Goal: Task Accomplishment & Management: Manage account settings

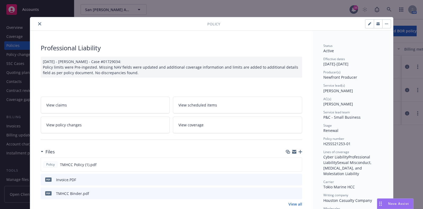
click at [38, 23] on icon "close" at bounding box center [39, 23] width 3 height 3
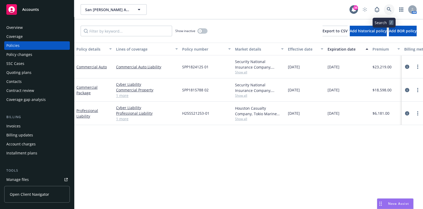
click at [384, 5] on link at bounding box center [389, 9] width 11 height 11
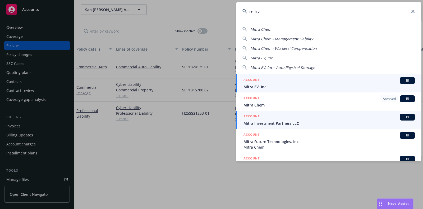
type input "mitra"
click at [287, 123] on span "Mitra Investment Partners LLC" at bounding box center [329, 123] width 171 height 6
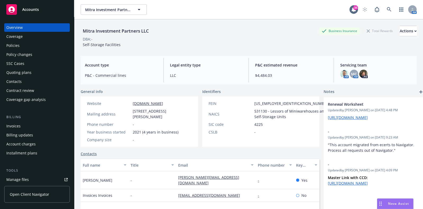
click at [40, 45] on div "Policies" at bounding box center [36, 45] width 61 height 8
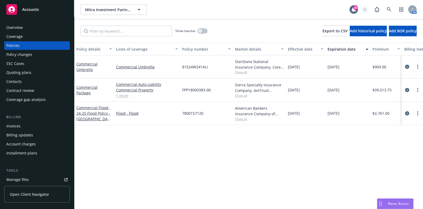
click at [202, 27] on div "Show inactive" at bounding box center [191, 31] width 32 height 11
click at [203, 30] on button "button" at bounding box center [203, 30] width 10 height 5
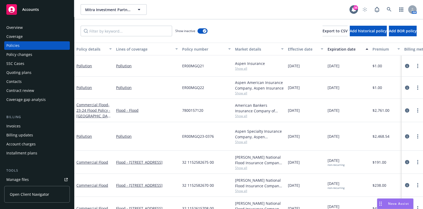
click at [306, 50] on div "Effective date" at bounding box center [303, 49] width 30 height 6
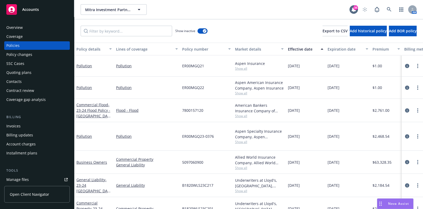
click at [306, 50] on div "Effective date" at bounding box center [303, 49] width 30 height 6
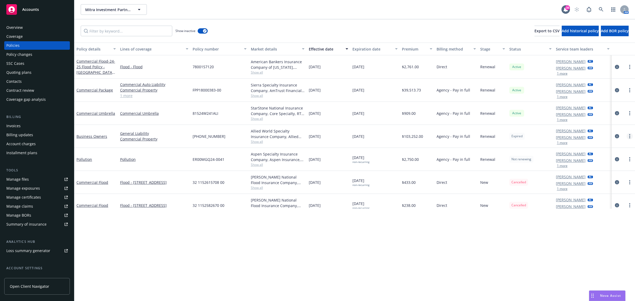
click at [423, 135] on icon "more" at bounding box center [629, 136] width 1 height 4
click at [423, 159] on link "Renew with incumbent" at bounding box center [596, 158] width 62 height 11
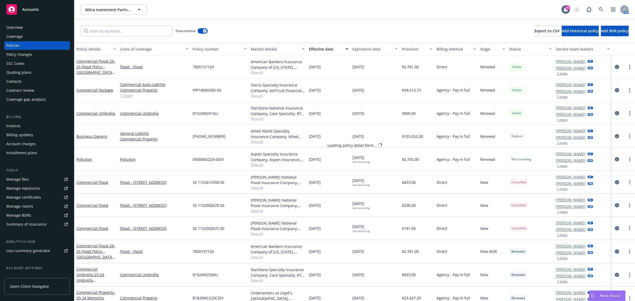
select select "12"
select select "TX"
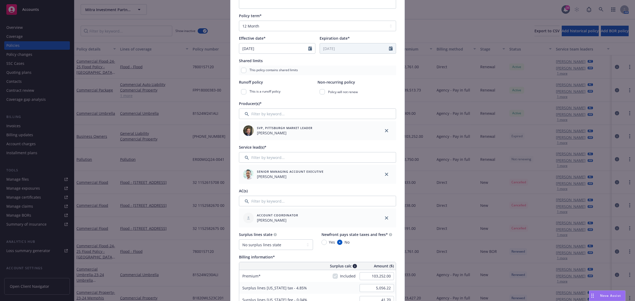
scroll to position [165, 0]
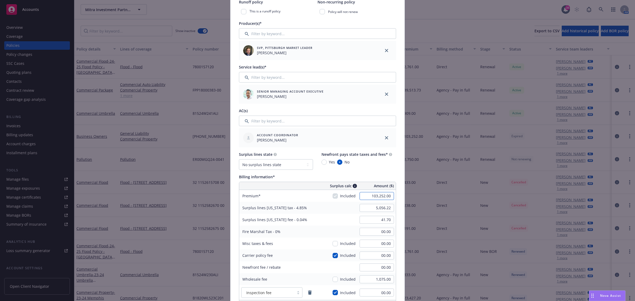
click at [379, 196] on input "103,252.00" at bounding box center [376, 196] width 34 height 8
type input "114,775.00"
type input "5,566.59"
type input "45.91"
click at [379, 167] on div "Surplus lines state No surplus lines state Alaska Alabama Arkansas Arizona Cali…" at bounding box center [317, 161] width 157 height 18
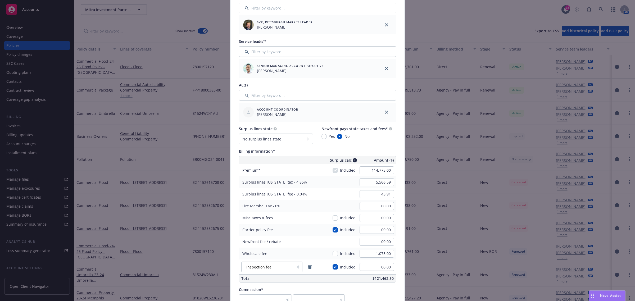
scroll to position [198, 0]
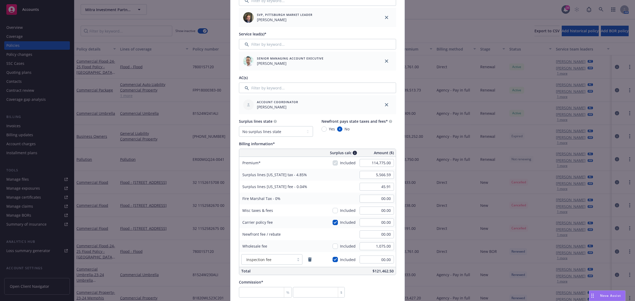
click at [311, 208] on div "Inspection fee" at bounding box center [285, 259] width 93 height 15
click at [308, 208] on icon "remove" at bounding box center [310, 259] width 4 height 4
click at [379, 208] on input "1,075.00" at bounding box center [376, 246] width 34 height 8
type input "1,000.00"
click at [370, 208] on button "Add another tax or fee" at bounding box center [317, 257] width 157 height 11
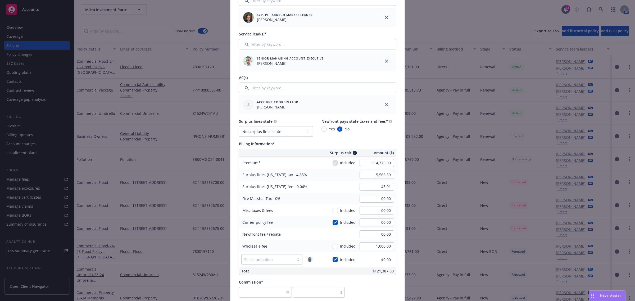
click at [308, 208] on icon "remove" at bounding box center [310, 259] width 4 height 4
click at [335, 208] on input "checkbox" at bounding box center [334, 222] width 5 height 5
checkbox input "false"
click at [336, 208] on div "Included" at bounding box center [343, 246] width 23 height 6
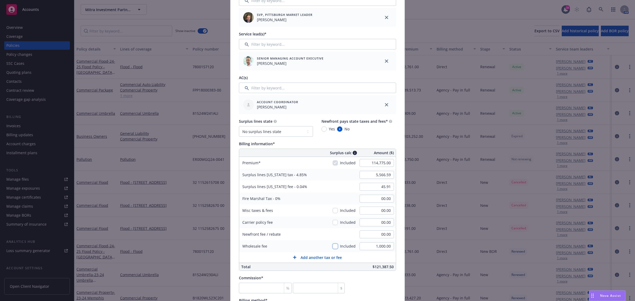
click at [334, 208] on input "checkbox" at bounding box center [334, 246] width 5 height 5
checkbox input "true"
type input "5,615.09"
type input "46.31"
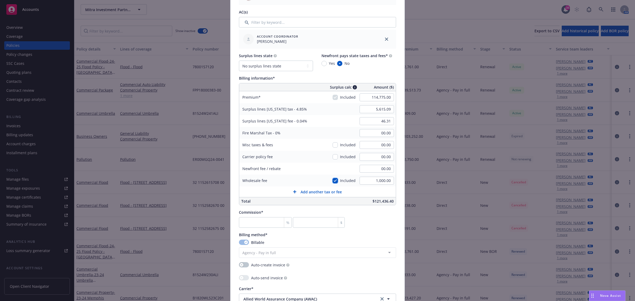
scroll to position [264, 0]
click at [249, 208] on input "number" at bounding box center [265, 222] width 53 height 11
type input "0"
type input "1"
type input "1147.75"
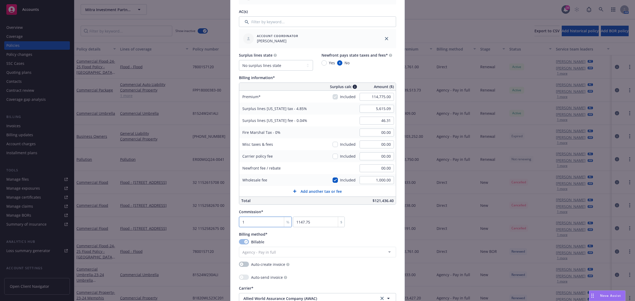
type input "10"
type input "11477.5"
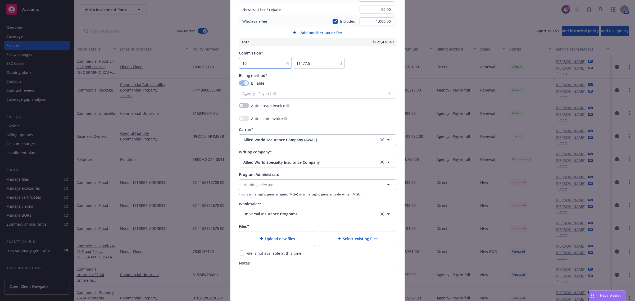
scroll to position [479, 0]
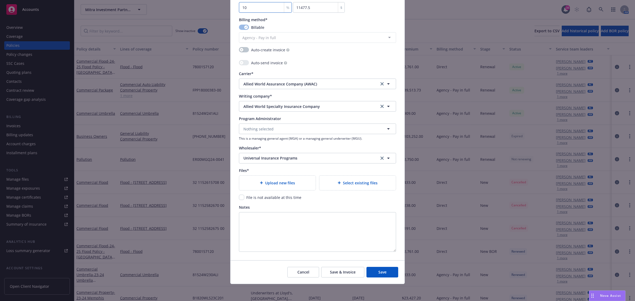
type input "10"
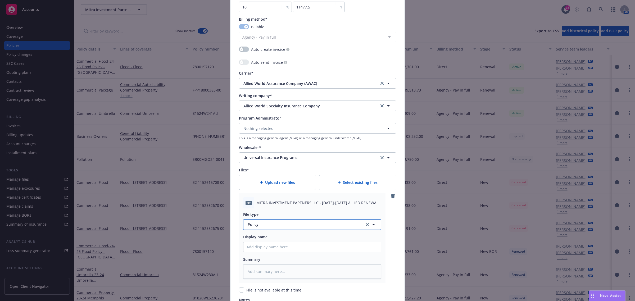
type textarea "x"
click at [282, 208] on span "Policy" at bounding box center [302, 225] width 111 height 6
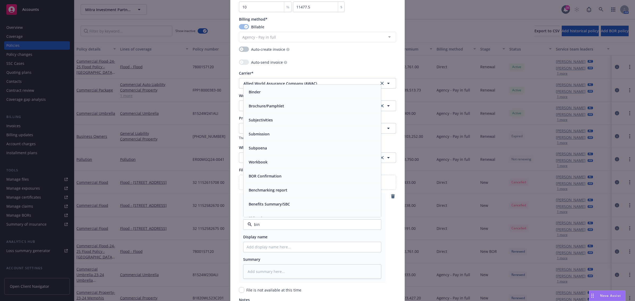
type input "bind"
click at [274, 171] on div "Binder" at bounding box center [311, 168] width 131 height 8
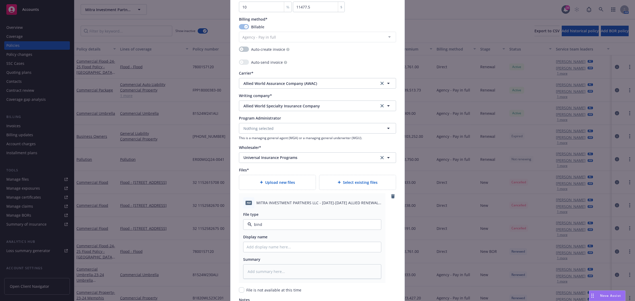
type textarea "x"
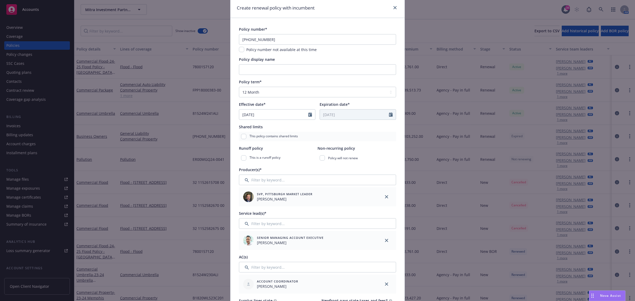
scroll to position [0, 0]
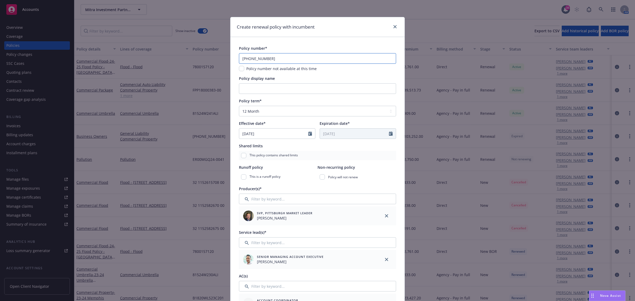
click at [274, 59] on input "5097-0609-01" at bounding box center [317, 58] width 157 height 11
type input "5097-0609-0"
type textarea "x"
type input "5097-0609-02"
type textarea "x"
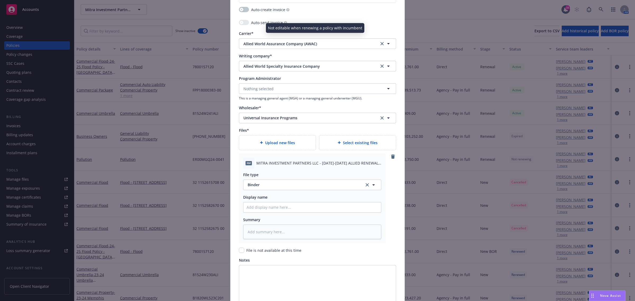
scroll to position [573, 0]
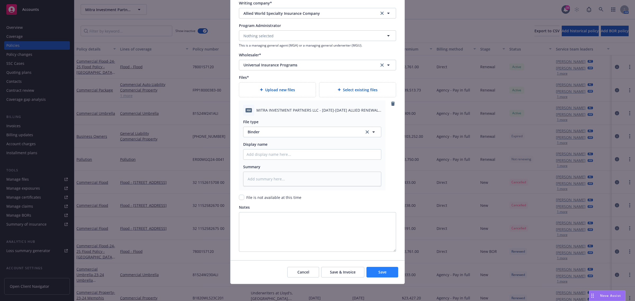
type input "5097-0609-02"
click at [379, 208] on span "Save" at bounding box center [382, 271] width 8 height 5
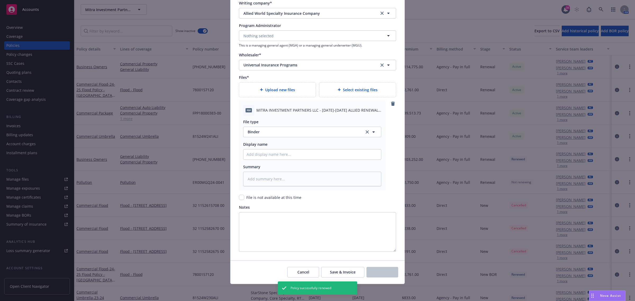
type textarea "x"
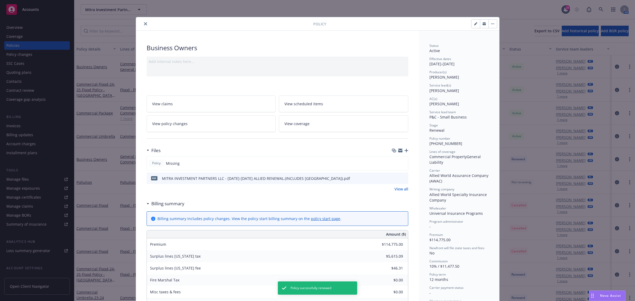
click at [144, 23] on icon "close" at bounding box center [145, 23] width 3 height 3
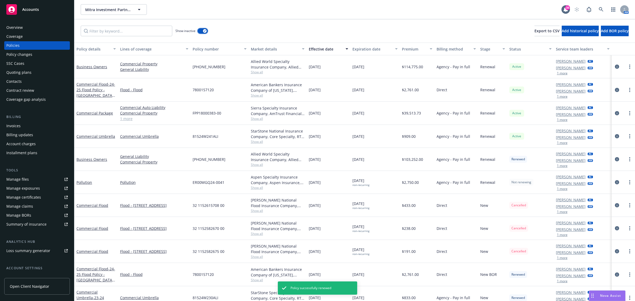
click at [202, 32] on button "button" at bounding box center [203, 30] width 10 height 5
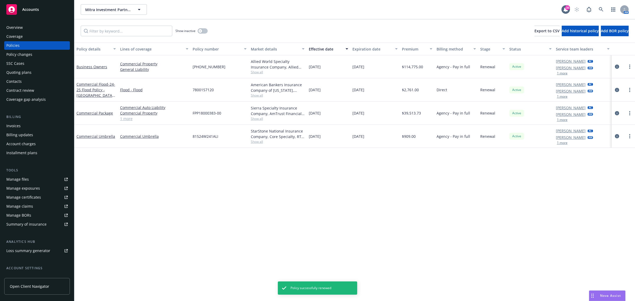
click at [259, 71] on span "Show all" at bounding box center [278, 72] width 54 height 4
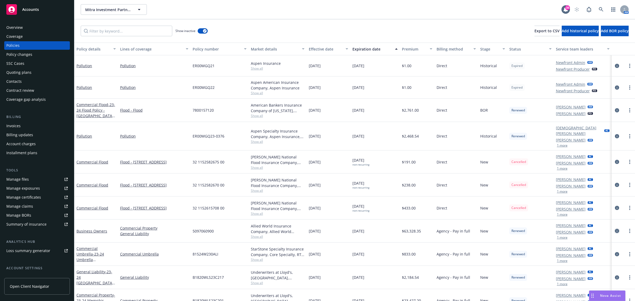
click at [613, 228] on link "circleInformation" at bounding box center [616, 231] width 6 height 6
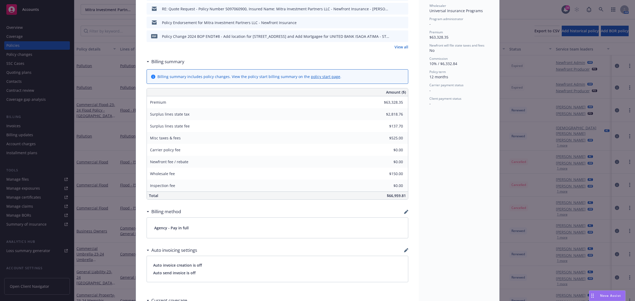
scroll to position [198, 0]
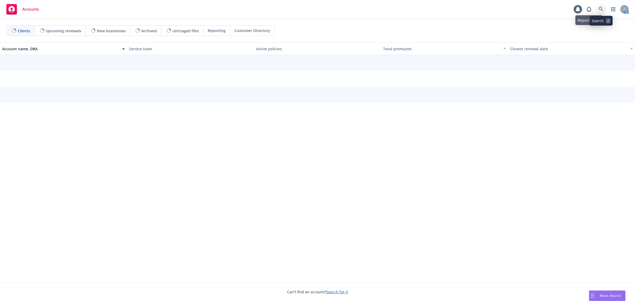
click at [601, 7] on icon at bounding box center [600, 9] width 4 height 4
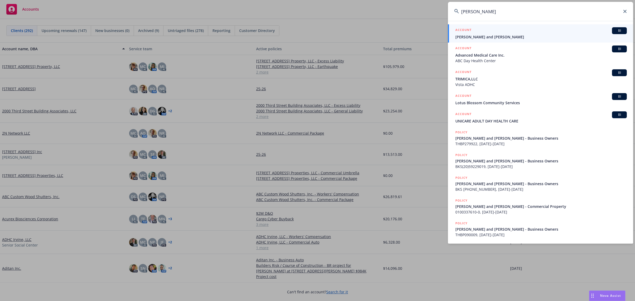
type input "thomas chan"
click at [489, 36] on span "Chan, Thomas and Leticia" at bounding box center [540, 37] width 171 height 6
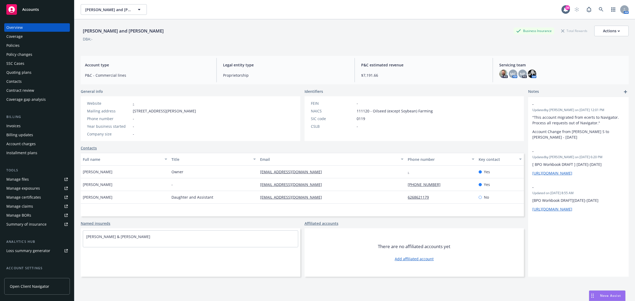
click at [14, 123] on div "Invoices" at bounding box center [13, 126] width 14 height 8
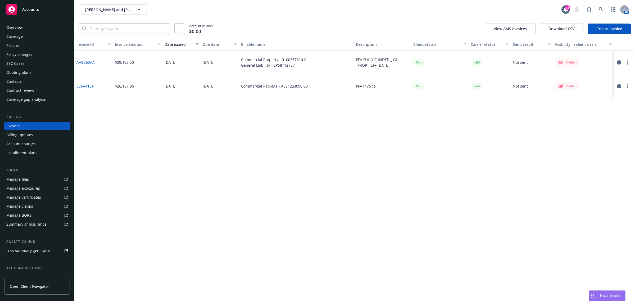
click at [605, 28] on link "Create Invoice" at bounding box center [608, 29] width 43 height 11
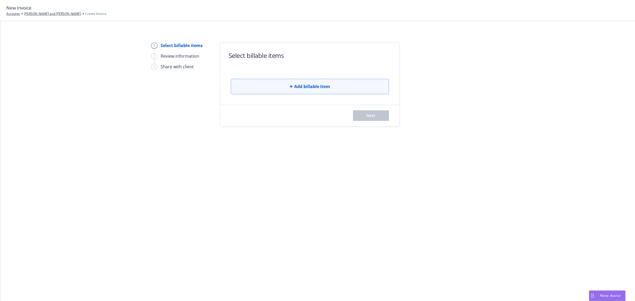
click at [280, 86] on button "Add billable item" at bounding box center [310, 86] width 158 height 15
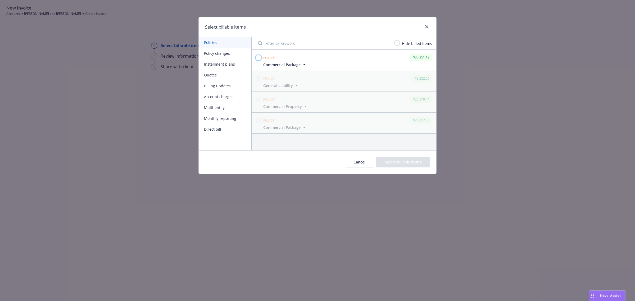
click at [256, 57] on input "checkbox" at bounding box center [258, 57] width 5 height 5
checkbox input "true"
click at [391, 161] on button "Select billable items" at bounding box center [403, 162] width 54 height 11
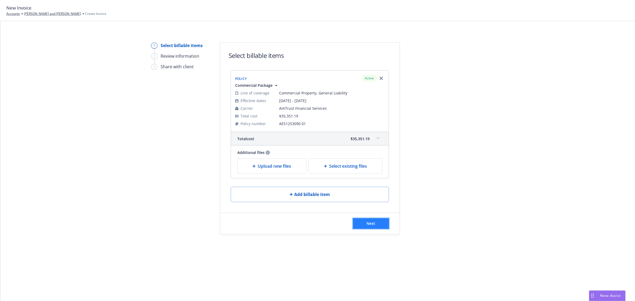
click at [370, 223] on span "Next" at bounding box center [370, 223] width 9 height 5
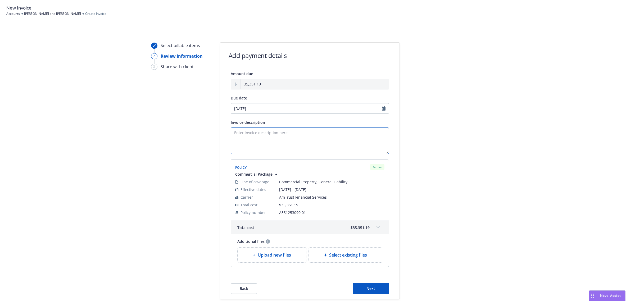
click at [270, 138] on textarea "Invoice description" at bounding box center [310, 140] width 158 height 26
paste textarea "Commercial Package"
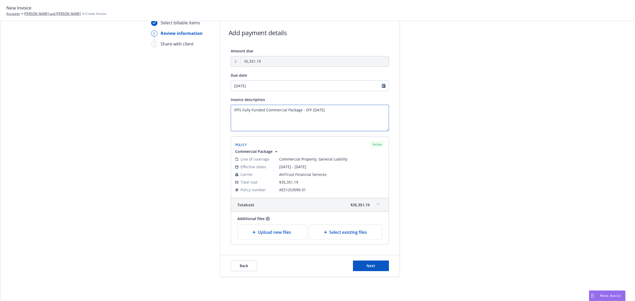
scroll to position [33, 0]
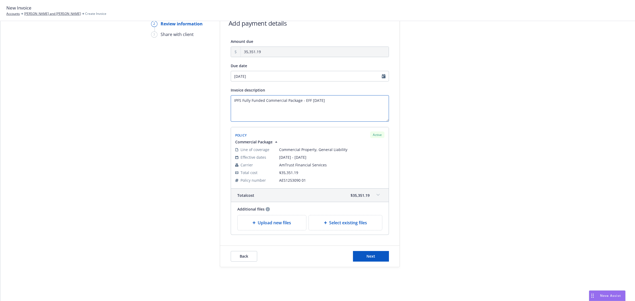
type textarea "IPFS Fully Funded Commercial Package - EFF 8.5.25"
click at [370, 253] on button "Next" at bounding box center [371, 256] width 36 height 11
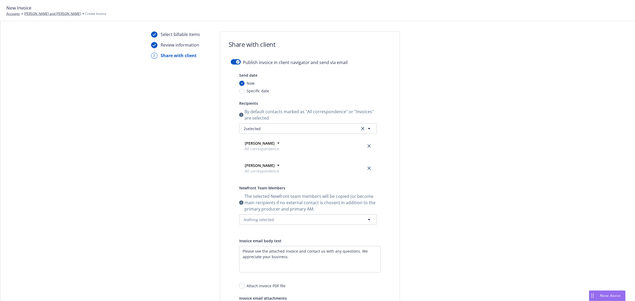
scroll to position [0, 0]
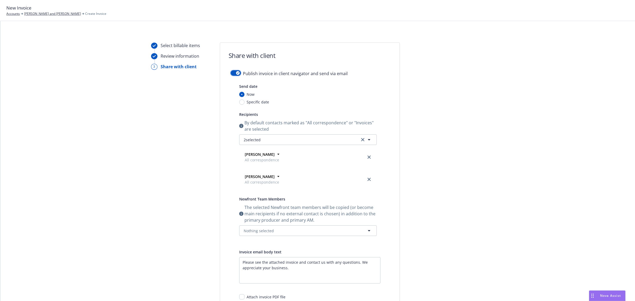
click at [237, 72] on icon "button" at bounding box center [238, 73] width 2 height 2
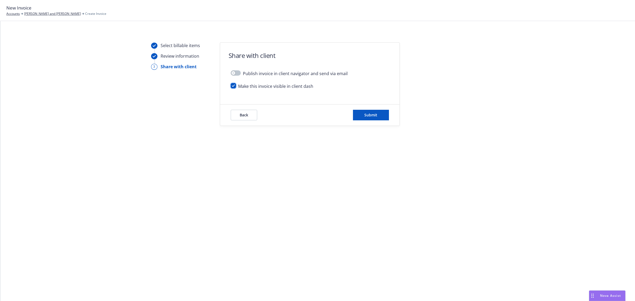
click at [232, 86] on input "checkbox" at bounding box center [233, 85] width 5 height 5
checkbox input "false"
click at [378, 117] on button "Submit" at bounding box center [371, 115] width 36 height 11
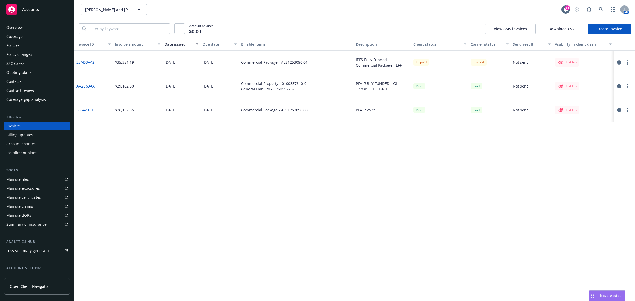
click at [628, 62] on button "button" at bounding box center [627, 62] width 6 height 6
click at [625, 65] on div at bounding box center [623, 62] width 15 height 6
click at [618, 63] on icon "button" at bounding box center [619, 62] width 4 height 4
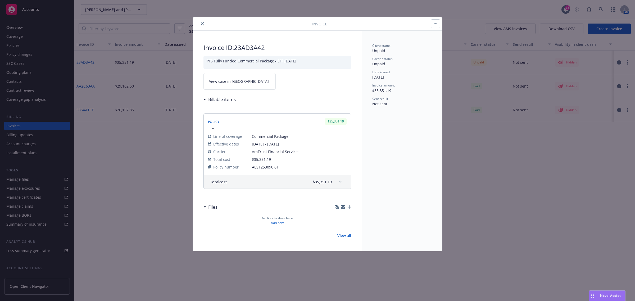
click at [226, 81] on span "View case in [GEOGRAPHIC_DATA]" at bounding box center [239, 82] width 60 height 6
click at [203, 23] on icon "close" at bounding box center [202, 23] width 3 height 3
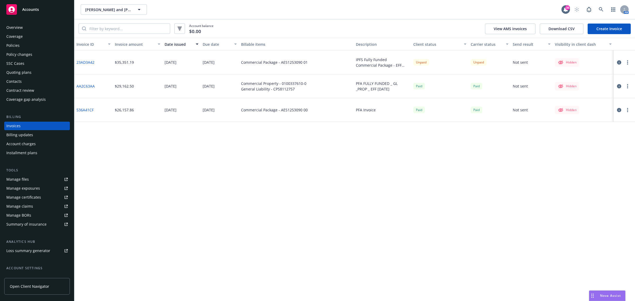
click at [22, 48] on div "Policies" at bounding box center [36, 45] width 61 height 8
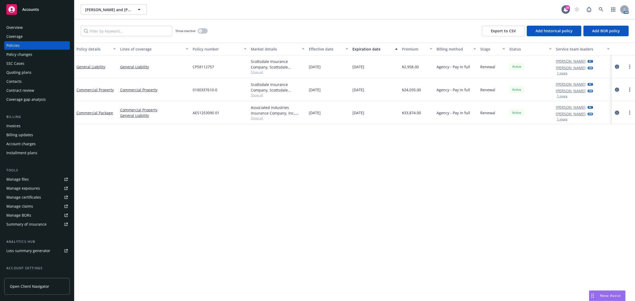
click at [617, 112] on icon "circleInformation" at bounding box center [617, 113] width 4 height 4
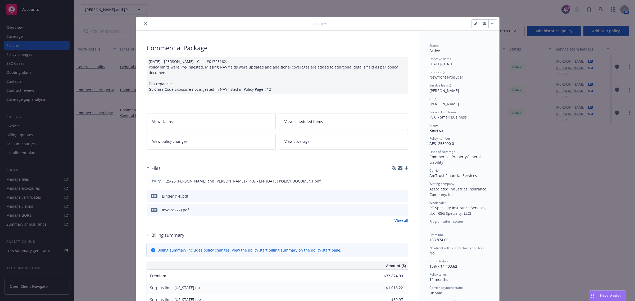
click at [392, 194] on icon "download file" at bounding box center [394, 196] width 4 height 4
click at [392, 208] on icon "download file" at bounding box center [394, 209] width 4 height 4
click at [393, 210] on icon "download file" at bounding box center [394, 209] width 4 height 4
click at [393, 209] on icon "download file" at bounding box center [394, 209] width 4 height 4
click at [182, 208] on div "Invoice (27).pdf" at bounding box center [175, 210] width 27 height 6
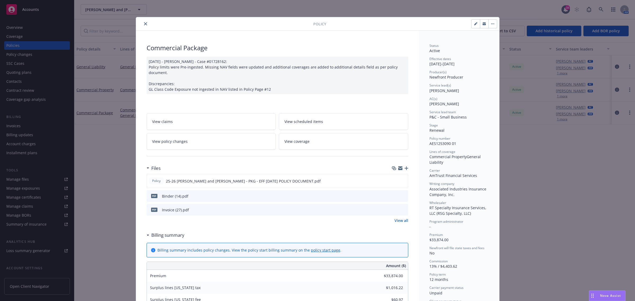
click at [401, 209] on icon "preview file" at bounding box center [403, 210] width 5 height 4
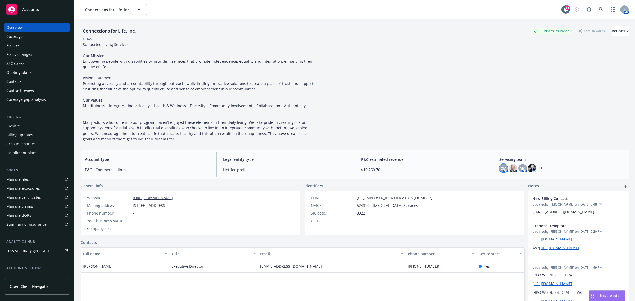
click at [501, 169] on span "CM" at bounding box center [503, 169] width 6 height 6
click at [21, 47] on div "Policies" at bounding box center [36, 45] width 61 height 8
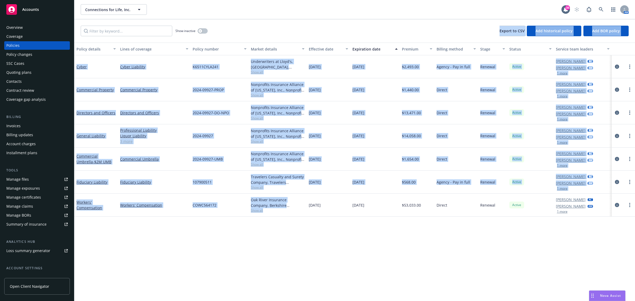
drag, startPoint x: 291, startPoint y: 230, endPoint x: 233, endPoint y: 34, distance: 203.8
click at [233, 34] on div "Show inactive Export to CSV Add historical policy Add BOR policy Policy details…" at bounding box center [354, 160] width 560 height 282
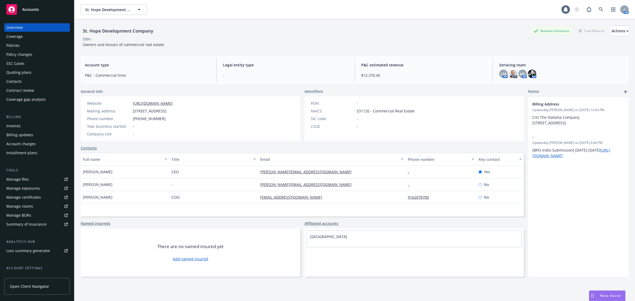
click at [31, 44] on div "Policies" at bounding box center [36, 45] width 61 height 8
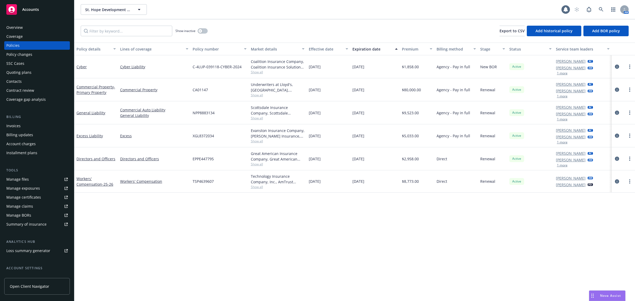
click at [38, 76] on div "Quoting plans" at bounding box center [36, 72] width 61 height 8
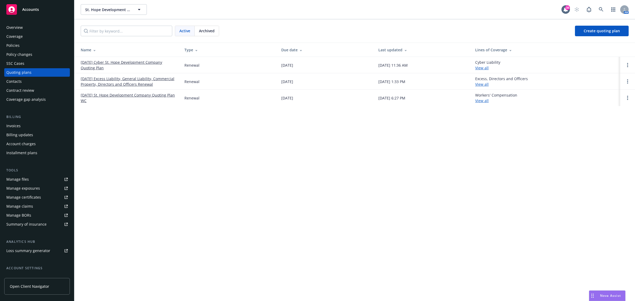
click at [92, 68] on link "[DATE] Cyber St. Hope Development Company Quoting Plan" at bounding box center [128, 64] width 95 height 11
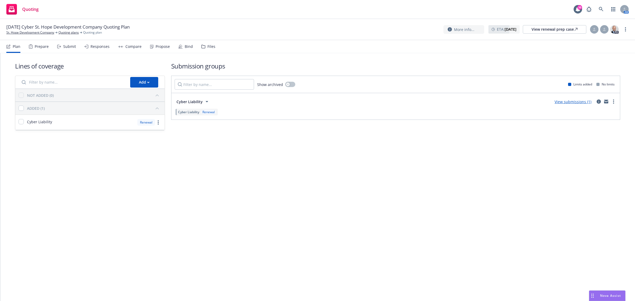
click at [168, 49] on div "Propose" at bounding box center [160, 46] width 20 height 13
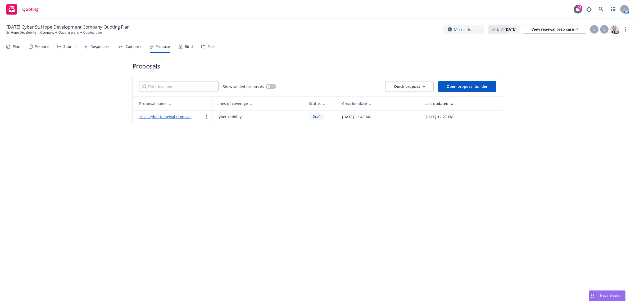
click at [147, 118] on link "2025 Cyber Renewal Proposal" at bounding box center [165, 116] width 52 height 5
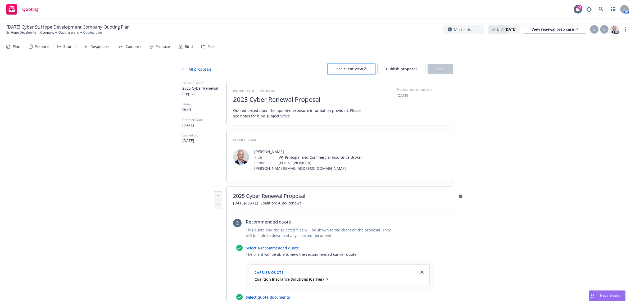
click at [360, 71] on div "See client view" at bounding box center [351, 69] width 30 height 10
type textarea "x"
click at [597, 10] on link at bounding box center [600, 9] width 11 height 11
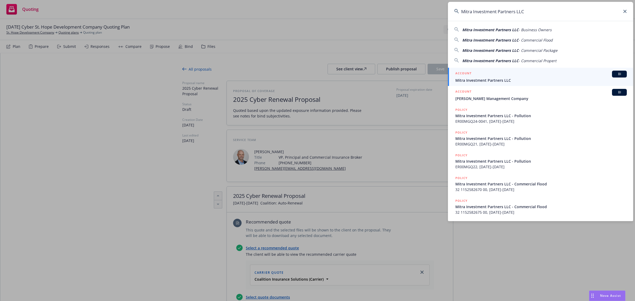
type input "Mitra Investment Partners LLC"
click at [485, 77] on span "Mitra Investment Partners LLC" at bounding box center [540, 80] width 171 height 6
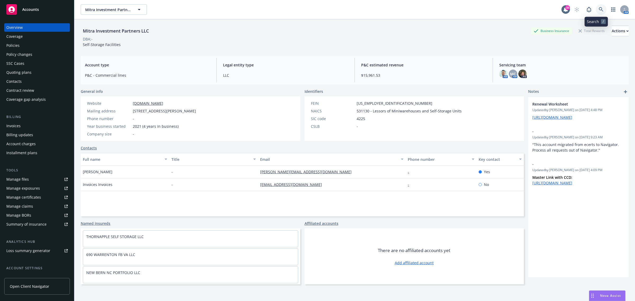
click at [598, 7] on icon at bounding box center [600, 9] width 5 height 5
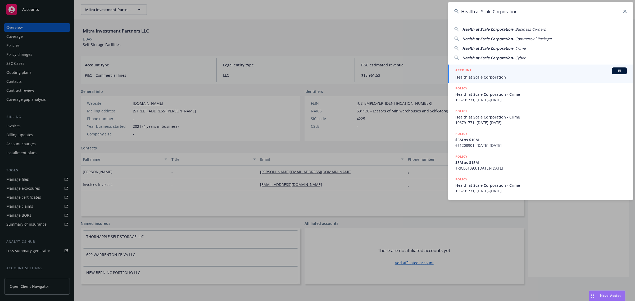
type input "Health at Scale Corporation"
click at [482, 74] on span "Health at Scale Corporation" at bounding box center [540, 77] width 171 height 6
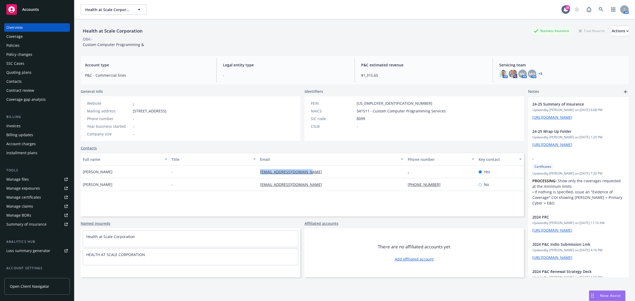
drag, startPoint x: 323, startPoint y: 176, endPoint x: 250, endPoint y: 174, distance: 72.7
click at [250, 174] on div "Syed Zeeshan - zhsyed@healthatscale.com - Yes" at bounding box center [302, 172] width 443 height 13
copy div "zhsyed@healthatscale.com"
drag, startPoint x: 320, startPoint y: 188, endPoint x: 238, endPoint y: 197, distance: 82.8
click at [238, 197] on div "Full name Title Email Phone number Key contact Syed Zeeshan - zhsyed@healthatsc…" at bounding box center [302, 184] width 443 height 63
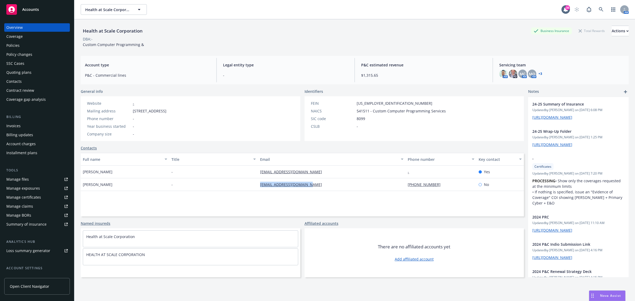
copy div "zhsyed@healthatscale.com"
click at [519, 73] on span "MC" at bounding box center [522, 74] width 6 height 6
click at [20, 42] on div "Policies" at bounding box center [36, 45] width 61 height 8
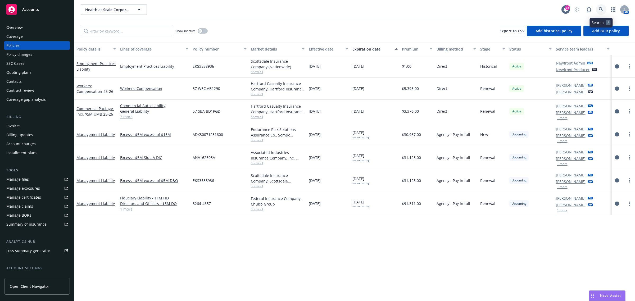
click at [599, 7] on link at bounding box center [600, 9] width 11 height 11
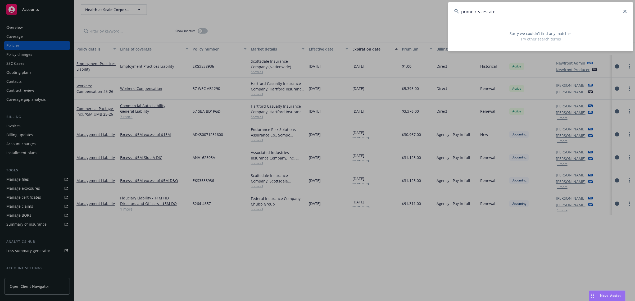
drag, startPoint x: 537, startPoint y: 14, endPoint x: 356, endPoint y: 13, distance: 180.9
click at [356, 13] on div "prime realestate Sorry we couldn’t find any matches Try other search terms" at bounding box center [317, 150] width 635 height 301
paste input "StepChange Labs, Inc"
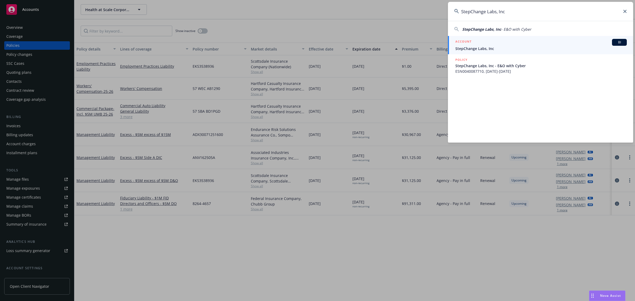
type input "StepChange Labs, Inc"
click at [475, 50] on span "StepChange Labs, Inc" at bounding box center [540, 49] width 171 height 6
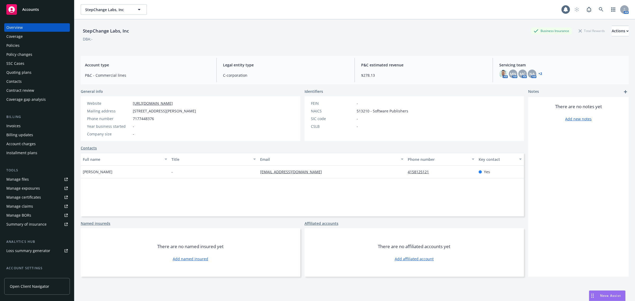
click at [33, 51] on div "Policy changes" at bounding box center [36, 54] width 61 height 8
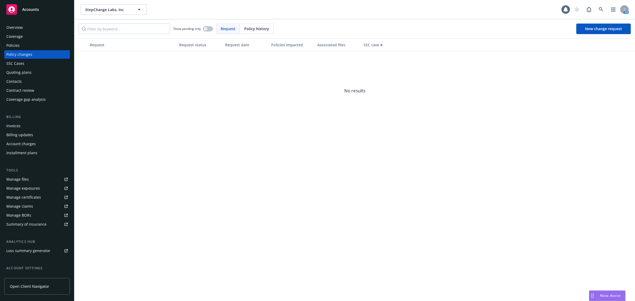
click at [52, 45] on div "Policies" at bounding box center [36, 45] width 61 height 8
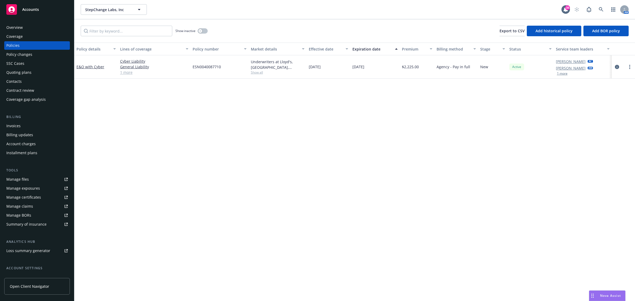
click at [258, 72] on span "Show all" at bounding box center [278, 72] width 54 height 4
click at [595, 12] on span at bounding box center [600, 9] width 11 height 11
click at [602, 11] on icon at bounding box center [600, 9] width 5 height 5
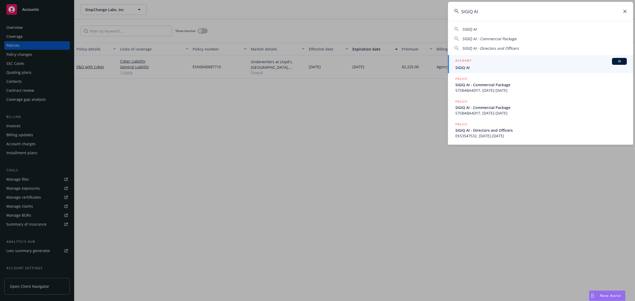
type input "SIGIQ AI"
click at [470, 67] on span "SIGIQ AI" at bounding box center [540, 68] width 171 height 6
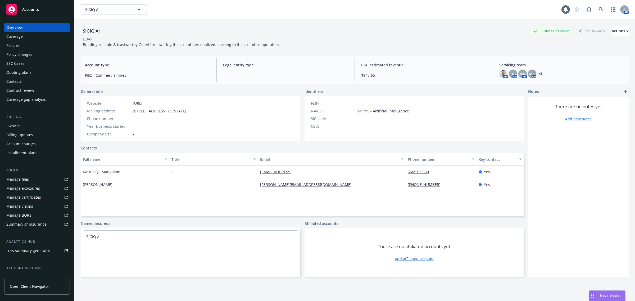
click at [28, 46] on div "Policies" at bounding box center [36, 45] width 61 height 8
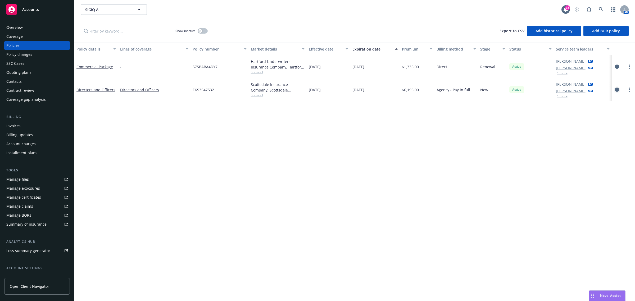
click at [615, 91] on icon "circleInformation" at bounding box center [617, 90] width 4 height 4
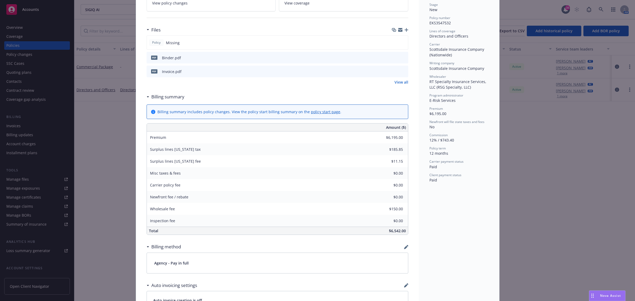
scroll to position [132, 0]
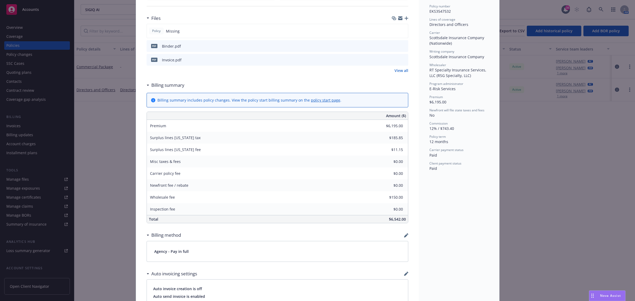
click at [392, 44] on icon "download file" at bounding box center [394, 46] width 4 height 4
click at [581, 15] on div "Policy Directors and Officers Add internal notes here... View claims View sched…" at bounding box center [317, 150] width 635 height 301
drag, startPoint x: 602, startPoint y: 14, endPoint x: 369, endPoint y: 40, distance: 234.2
click at [601, 14] on div "Policy Directors and Officers Add internal notes here... View claims View sched…" at bounding box center [317, 150] width 635 height 301
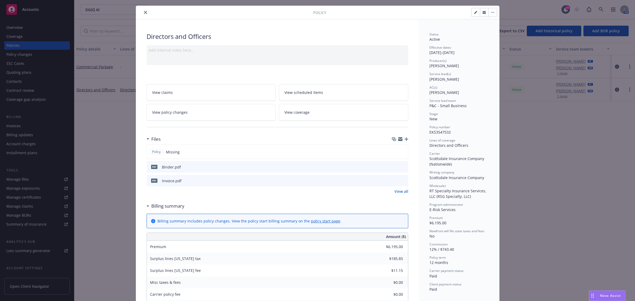
scroll to position [0, 0]
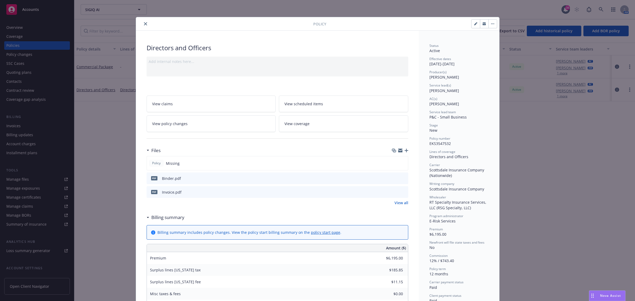
click at [141, 27] on div "Policy" at bounding box center [317, 23] width 363 height 13
click at [144, 24] on icon "close" at bounding box center [145, 23] width 3 height 3
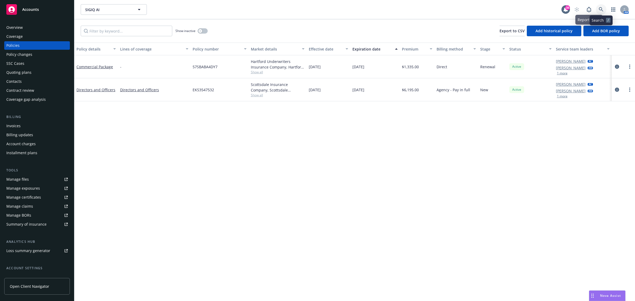
click at [598, 8] on link at bounding box center [600, 9] width 11 height 11
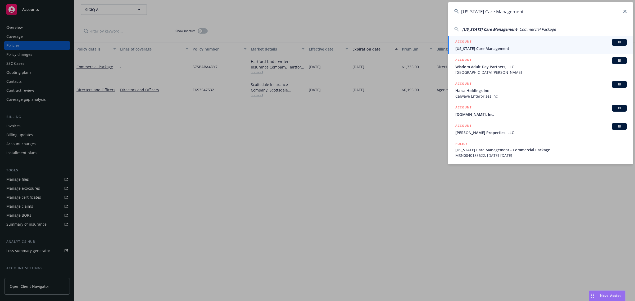
type input "California Care Management"
click at [482, 50] on span "California Care Management" at bounding box center [540, 49] width 171 height 6
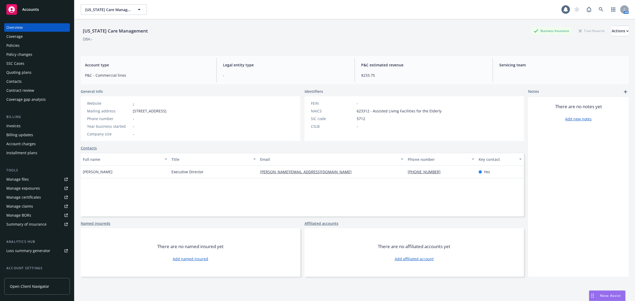
click at [19, 45] on div "Policies" at bounding box center [12, 45] width 13 height 8
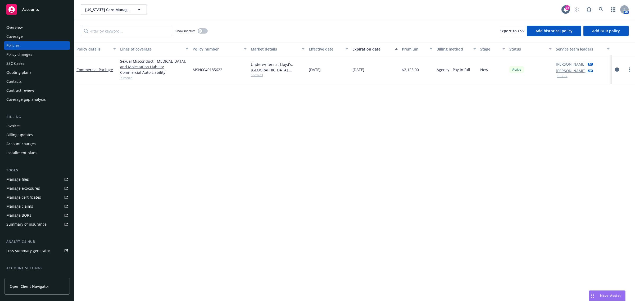
drag, startPoint x: 260, startPoint y: 75, endPoint x: 257, endPoint y: 76, distance: 2.8
click at [259, 75] on span "Show all" at bounding box center [278, 75] width 54 height 4
click at [619, 69] on link "circleInformation" at bounding box center [616, 69] width 6 height 6
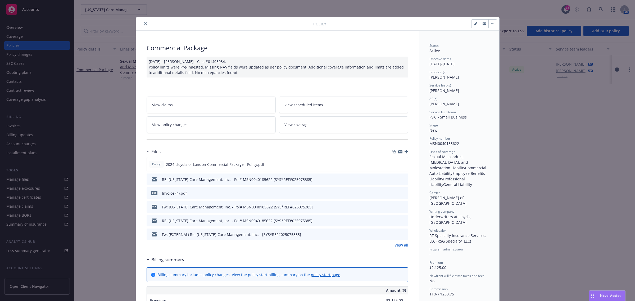
click at [402, 245] on link "View all" at bounding box center [401, 245] width 14 height 6
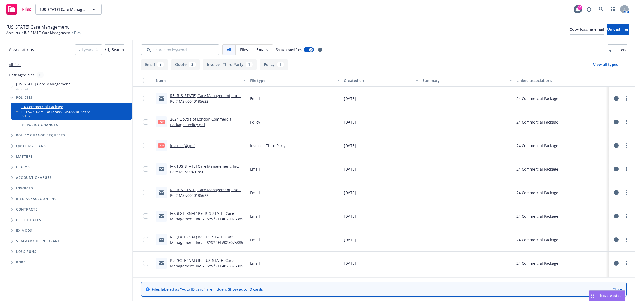
click at [214, 165] on link "Fw: California Care Management, Inc. - Pol# MSN0040185622 [SYS*REF#025075385]" at bounding box center [205, 172] width 71 height 16
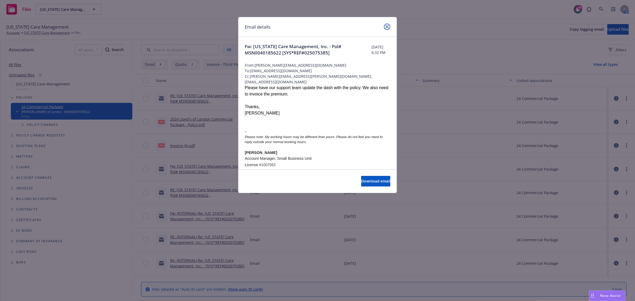
click at [387, 25] on link "close" at bounding box center [387, 27] width 6 height 6
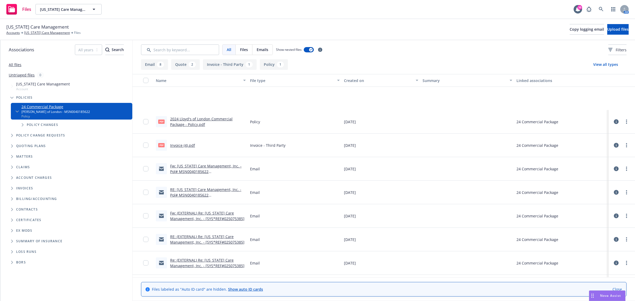
scroll to position [89, 0]
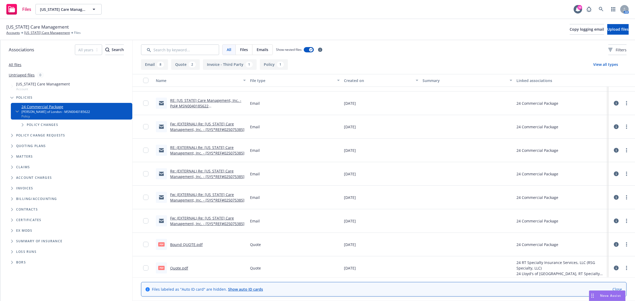
click at [200, 223] on link "Fw: (EXTERNAL) Re: California Care Management, Inc. - [SYS*REF#025075385]" at bounding box center [207, 221] width 74 height 11
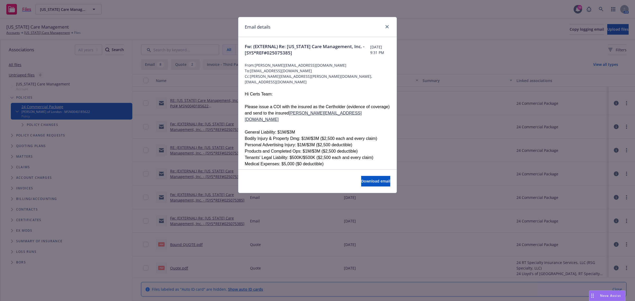
click at [388, 30] on div at bounding box center [386, 27] width 8 height 7
click at [385, 29] on link "close" at bounding box center [387, 27] width 6 height 6
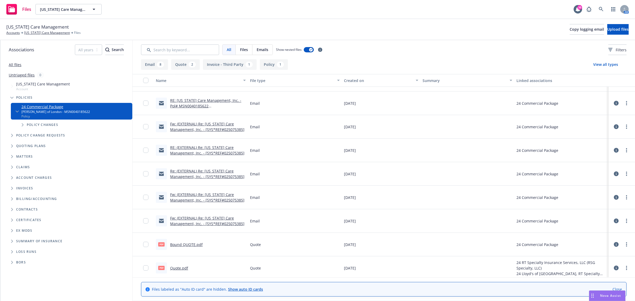
click at [195, 195] on link "Fw: (EXTERNAL) Re: California Care Management, Inc. - [SYS*REF#025075385]" at bounding box center [207, 197] width 74 height 11
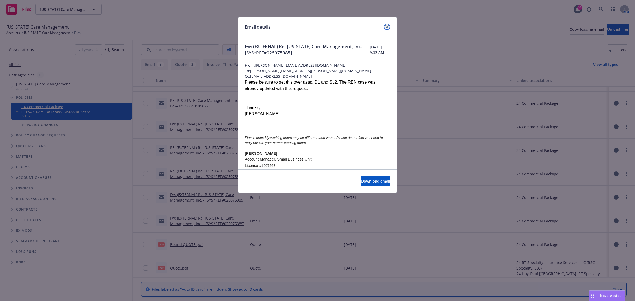
click at [389, 26] on link "close" at bounding box center [387, 27] width 6 height 6
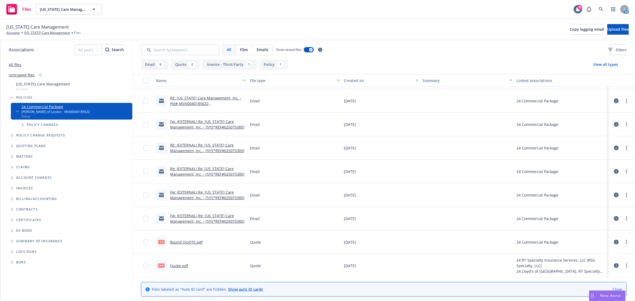
scroll to position [92, 0]
click at [204, 145] on link "RE: (EXTERNAL) Re: California Care Management, Inc. - [SYS*REF#025075385]" at bounding box center [207, 147] width 74 height 11
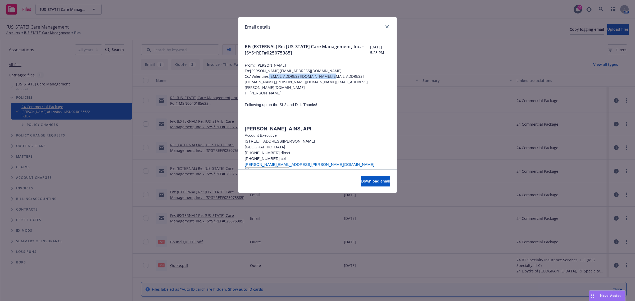
drag, startPoint x: 270, startPoint y: 75, endPoint x: 322, endPoint y: 75, distance: 52.1
click at [322, 75] on span "Cc: "Valentine,will.valentine@rtspecialty.com,support+f9b6599e-20f6-4728-9128-9…" at bounding box center [317, 82] width 145 height 17
copy span "will.valentine@rtspecialty.com,"
click at [384, 25] on link "close" at bounding box center [387, 27] width 6 height 6
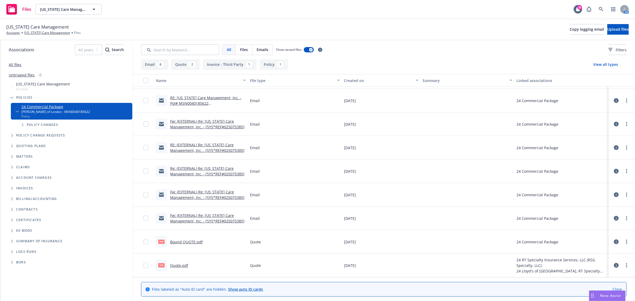
click at [42, 30] on span "California Care Management" at bounding box center [37, 27] width 62 height 7
click at [42, 31] on link "California Care Management" at bounding box center [47, 32] width 46 height 5
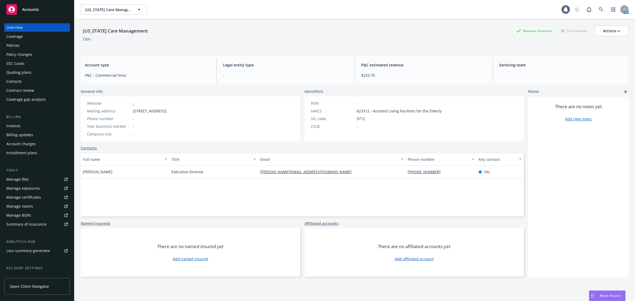
click at [33, 43] on div "Policies" at bounding box center [36, 45] width 61 height 8
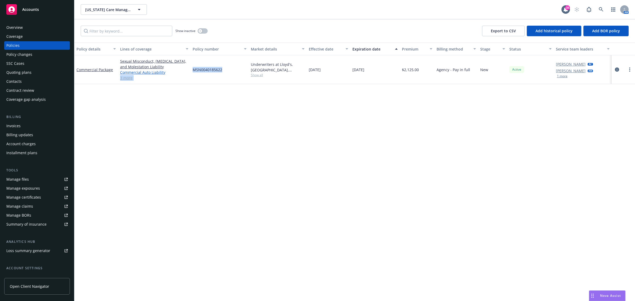
drag, startPoint x: 229, startPoint y: 67, endPoint x: 186, endPoint y: 70, distance: 42.9
click at [186, 70] on div "Commercial Package Sexual Misconduct, [MEDICAL_DATA], and Molestation Liability…" at bounding box center [354, 69] width 560 height 29
drag, startPoint x: 264, startPoint y: 74, endPoint x: 257, endPoint y: 74, distance: 7.4
click at [262, 74] on span "Show all" at bounding box center [278, 75] width 54 height 4
click at [228, 72] on div "MSN0040185622" at bounding box center [219, 69] width 58 height 29
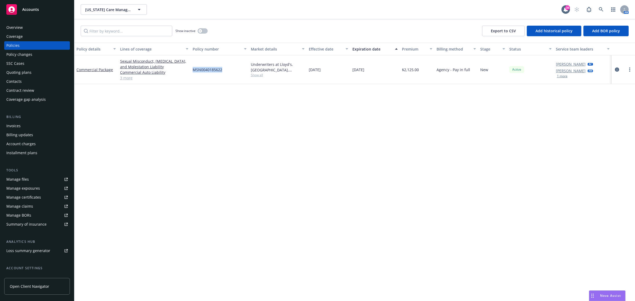
drag, startPoint x: 205, startPoint y: 69, endPoint x: 193, endPoint y: 69, distance: 11.9
click at [193, 69] on div "MSN0040185622" at bounding box center [219, 69] width 58 height 29
copy span "MSN0040185622"
click at [601, 10] on icon at bounding box center [600, 9] width 4 height 4
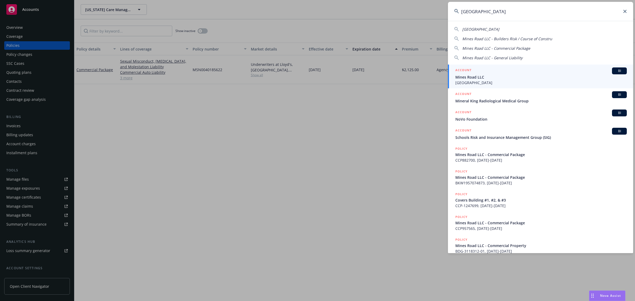
type input "[GEOGRAPHIC_DATA]"
click at [480, 71] on div "ACCOUNT BI" at bounding box center [540, 70] width 171 height 7
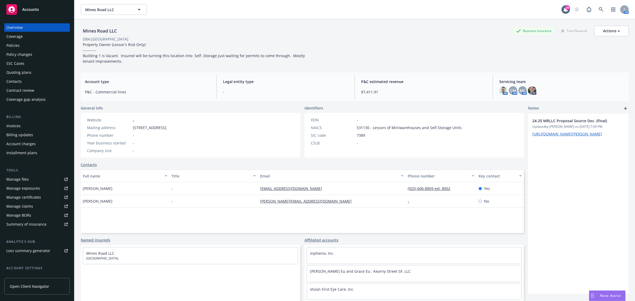
click at [39, 189] on link "Manage exposures" at bounding box center [37, 188] width 66 height 8
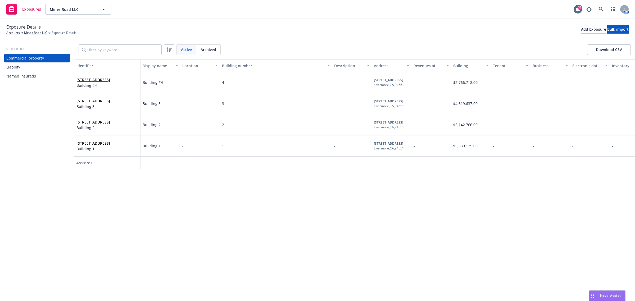
scroll to position [0, 1124]
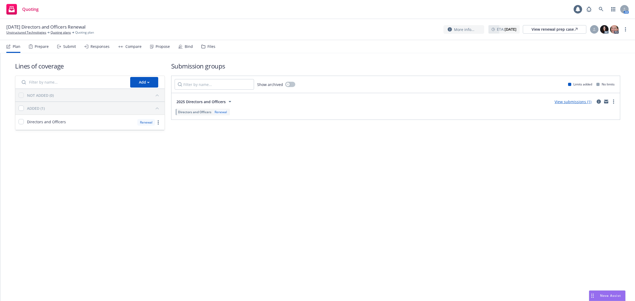
click at [154, 49] on div "Propose" at bounding box center [160, 46] width 20 height 13
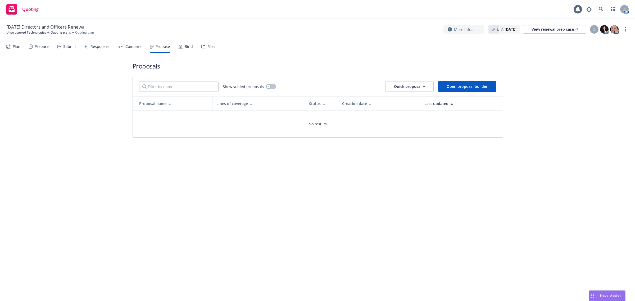
click at [36, 47] on div "Prepare" at bounding box center [42, 46] width 14 height 4
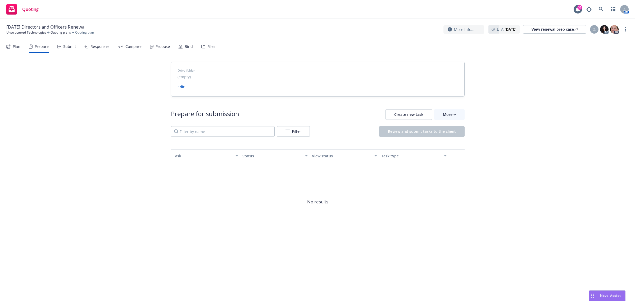
click at [17, 47] on div "Plan" at bounding box center [17, 46] width 8 height 4
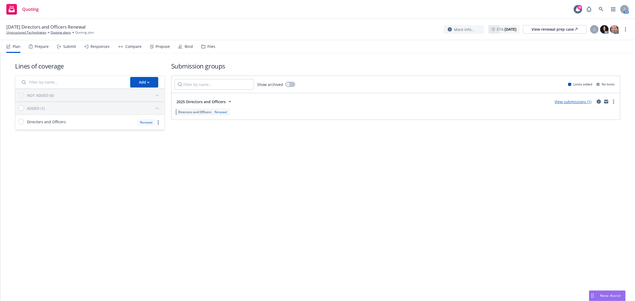
click at [77, 44] on div "Plan Prepare Submit Responses Compare Propose Bind Files" at bounding box center [110, 46] width 209 height 13
click at [67, 45] on div "Submit" at bounding box center [69, 46] width 13 height 4
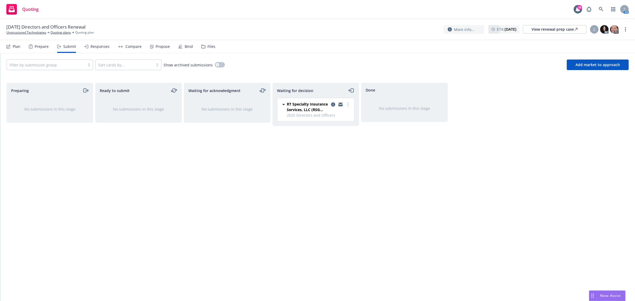
click at [351, 106] on div at bounding box center [340, 106] width 21 height 11
click at [349, 103] on link "more" at bounding box center [348, 104] width 6 height 6
click at [333, 136] on span "Add accepted decision" at bounding box center [323, 136] width 53 height 5
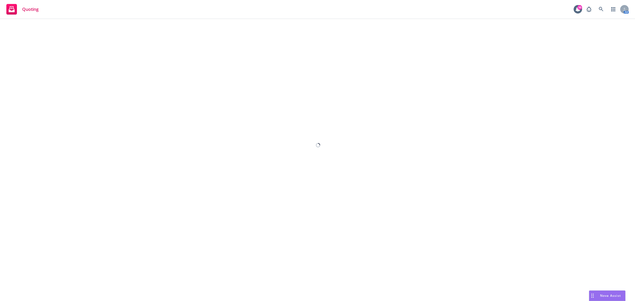
select select "12"
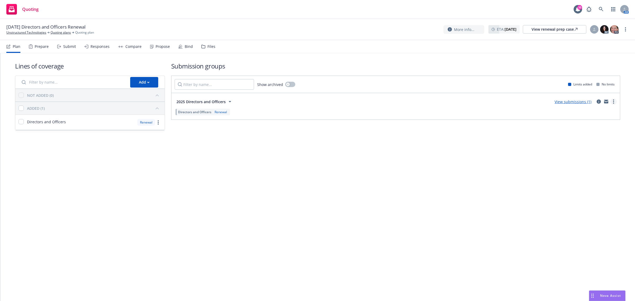
click at [615, 101] on link "more" at bounding box center [613, 101] width 6 height 6
click at [588, 145] on span "Add market to approach" at bounding box center [588, 146] width 56 height 5
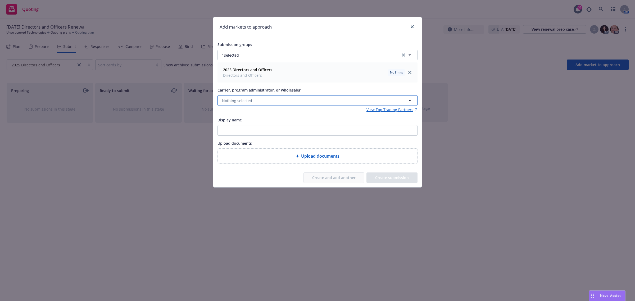
click at [244, 102] on span "Nothing selected" at bounding box center [237, 101] width 30 height 6
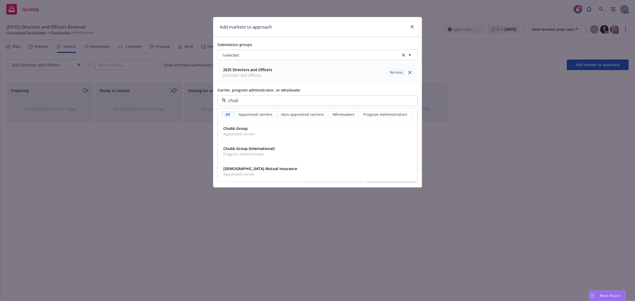
type input "chubb"
click at [231, 127] on strong "Chubb Group" at bounding box center [235, 128] width 24 height 5
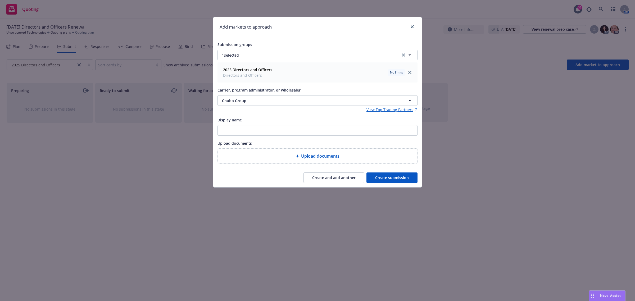
click at [382, 175] on button "Create submission" at bounding box center [391, 177] width 51 height 11
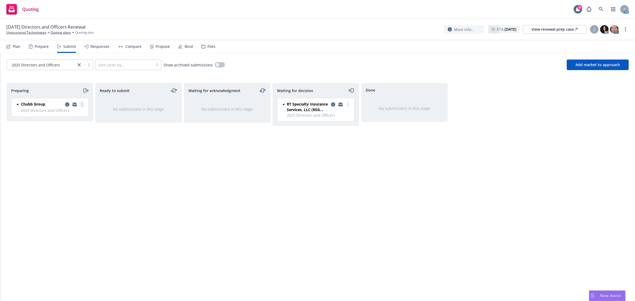
click at [81, 106] on circle "more" at bounding box center [81, 106] width 1 height 1
click at [70, 147] on span "Add accepted decision" at bounding box center [58, 147] width 53 height 5
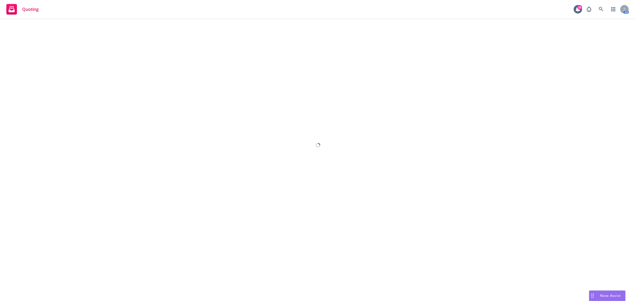
select select "12"
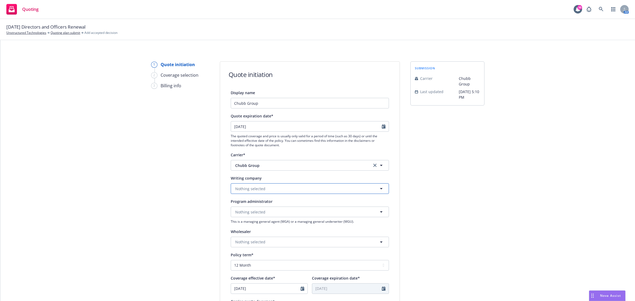
click at [246, 187] on span "Nothing selected" at bounding box center [250, 189] width 30 height 6
type input "fed"
click at [253, 173] on span "Domestic - 20281" at bounding box center [261, 174] width 50 height 6
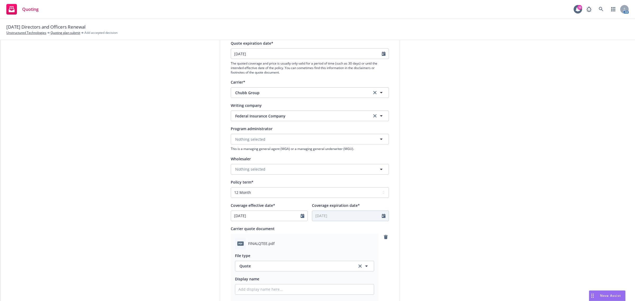
scroll to position [27, 0]
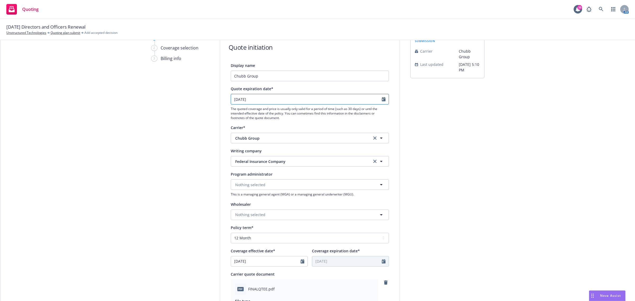
click at [253, 98] on input "[DATE]" at bounding box center [306, 99] width 151 height 10
select select "9"
type textarea "x"
click at [245, 154] on span "22" at bounding box center [244, 153] width 8 height 7
type input "[DATE]"
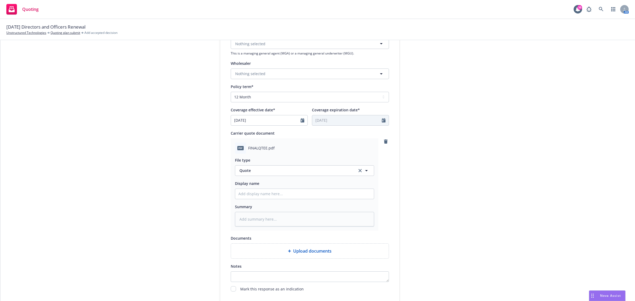
scroll to position [226, 0]
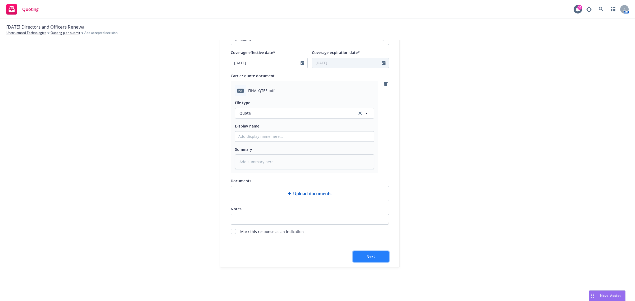
click at [368, 253] on button "Next" at bounding box center [371, 256] width 36 height 11
type textarea "x"
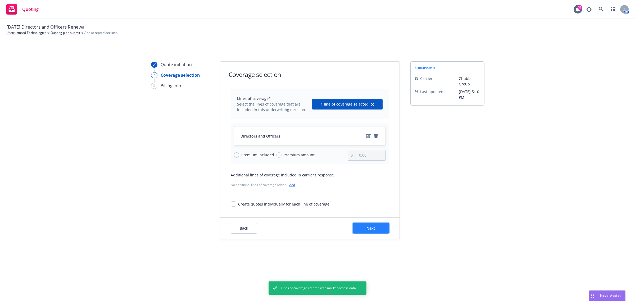
click at [367, 225] on button "Next" at bounding box center [371, 228] width 36 height 11
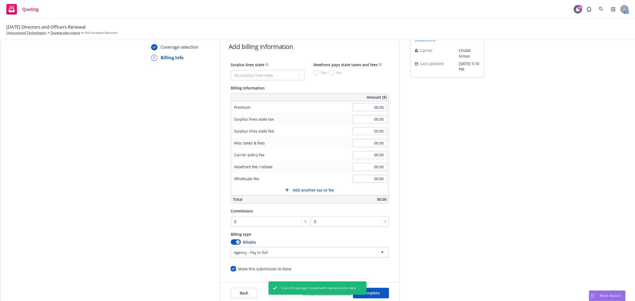
scroll to position [65, 0]
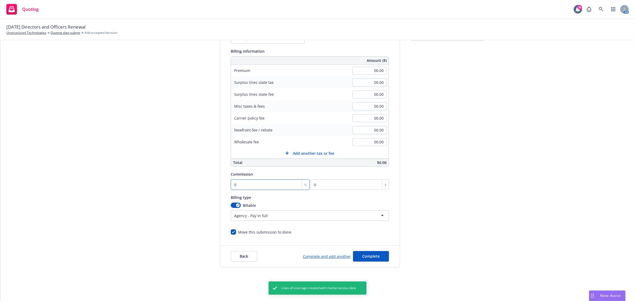
click at [249, 184] on input "0" at bounding box center [270, 184] width 79 height 11
type input "0"
click at [367, 70] on input "00.00" at bounding box center [369, 71] width 34 height 8
type input "19,718.00"
click at [457, 118] on div "submission Carrier Chubb Group Last updated [DATE] 5:10 PM" at bounding box center [447, 132] width 74 height 271
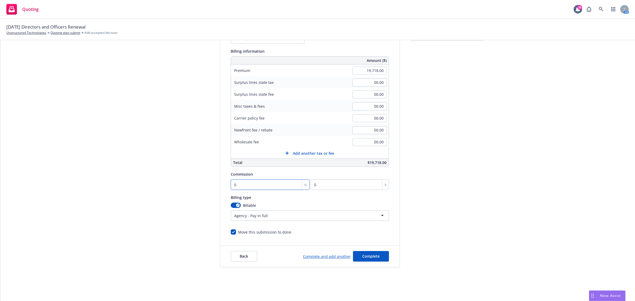
click at [265, 187] on input "0" at bounding box center [270, 184] width 79 height 11
type input "1"
type input "197.18"
type input "15"
type input "2957.7"
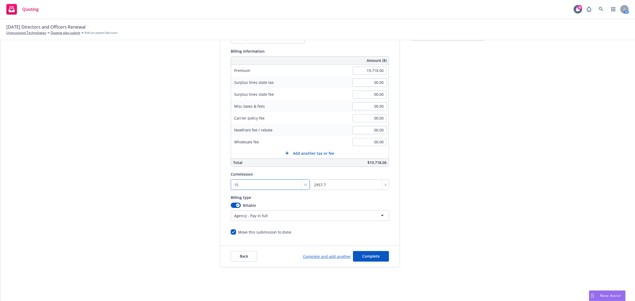
type input "15"
click at [471, 240] on div "submission Carrier Chubb Group Last updated [DATE] 5:10 PM" at bounding box center [447, 132] width 74 height 271
click at [365, 260] on button "Complete" at bounding box center [371, 256] width 36 height 11
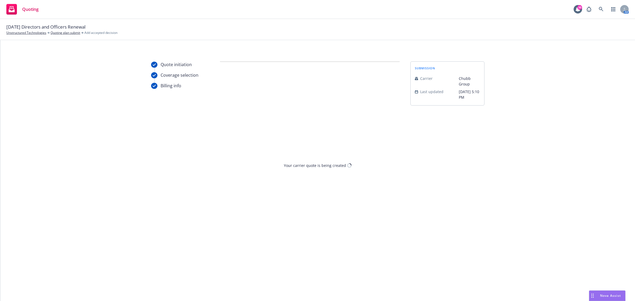
scroll to position [0, 0]
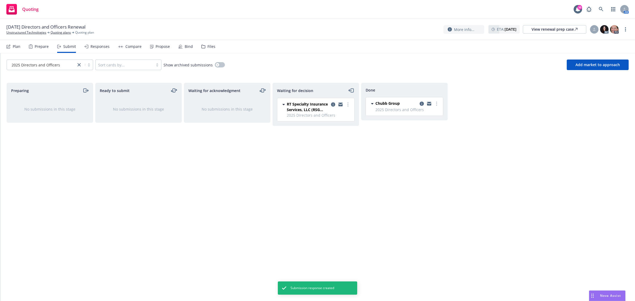
click at [150, 43] on div "Propose" at bounding box center [160, 46] width 20 height 13
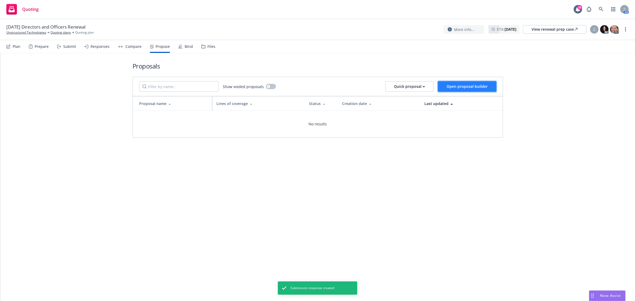
click at [475, 85] on span "Open proposal builder" at bounding box center [466, 86] width 41 height 5
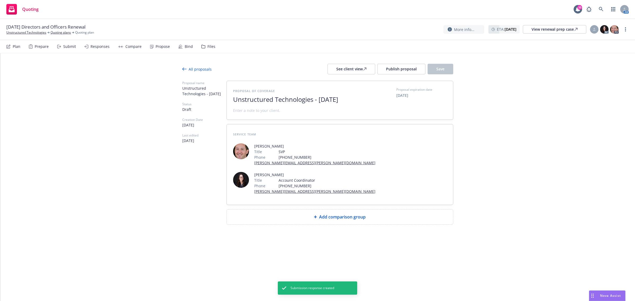
click at [274, 97] on span "Unstructured Technologies - [DATE]" at bounding box center [298, 100] width 130 height 8
drag, startPoint x: 338, startPoint y: 100, endPoint x: 320, endPoint y: 101, distance: 18.0
click at [320, 101] on span "Unstructured Technologies - [DATE]" at bounding box center [298, 100] width 130 height 8
drag, startPoint x: 271, startPoint y: 106, endPoint x: 216, endPoint y: 99, distance: 56.2
click at [216, 99] on div "Proposal name Unstructured Technologies - [DATE] Status Draft Creation Date [DA…" at bounding box center [317, 153] width 271 height 144
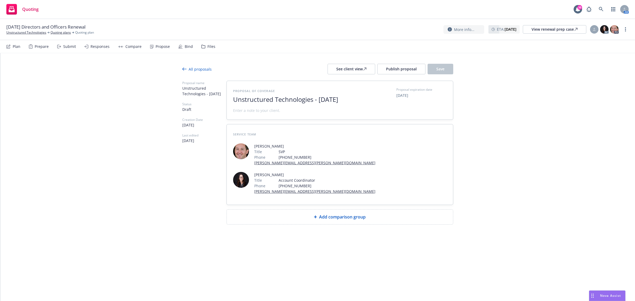
copy span "Unstructured Technologies - [DATE]"
click at [246, 113] on span at bounding box center [256, 111] width 47 height 6
paste span
click at [257, 214] on div "Add comparison group" at bounding box center [340, 217] width 218 height 6
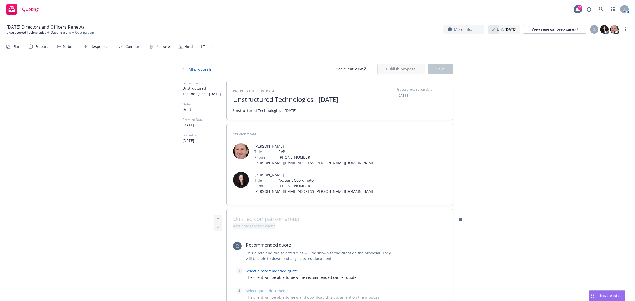
type textarea "x"
paste span
click at [236, 216] on span at bounding box center [339, 219] width 213 height 6
type textarea "x"
drag, startPoint x: 251, startPoint y: 105, endPoint x: 206, endPoint y: 101, distance: 45.9
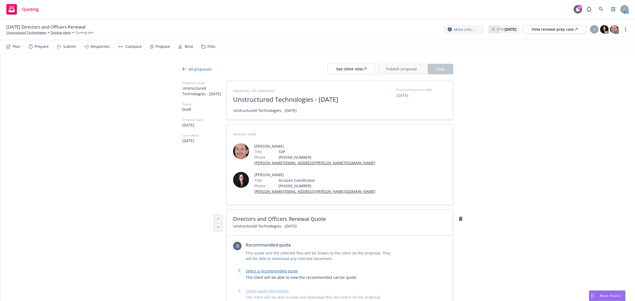
click at [206, 101] on div "Proposal name Unstructured Technologies - [DATE] Status Draft Creation Date [DA…" at bounding box center [317, 291] width 271 height 420
click at [290, 268] on div "Select a recommended quote The client will be able to view the recommended carr…" at bounding box center [340, 276] width 188 height 16
click at [288, 268] on link "Select a recommended quote" at bounding box center [272, 270] width 52 height 5
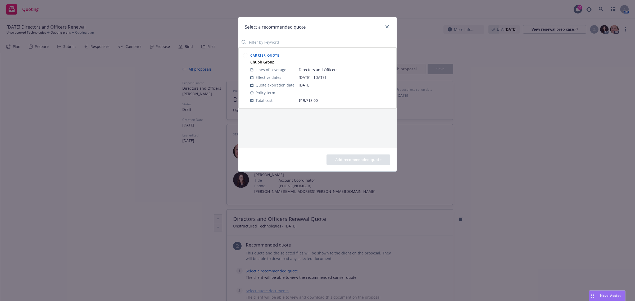
click at [266, 56] on span "Carrier Quote" at bounding box center [264, 55] width 29 height 4
click at [249, 56] on div "Carrier Quote" at bounding box center [264, 55] width 31 height 8
click at [245, 56] on circle at bounding box center [245, 55] width 5 height 5
click at [364, 161] on button "Add recommended quote" at bounding box center [358, 159] width 64 height 11
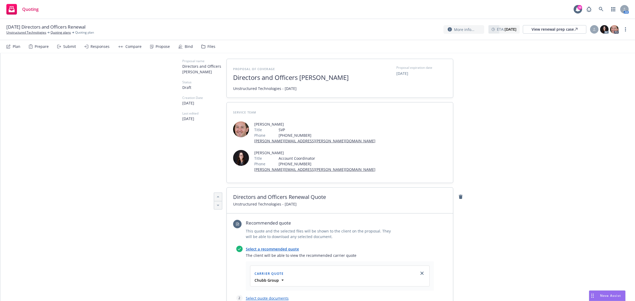
scroll to position [132, 0]
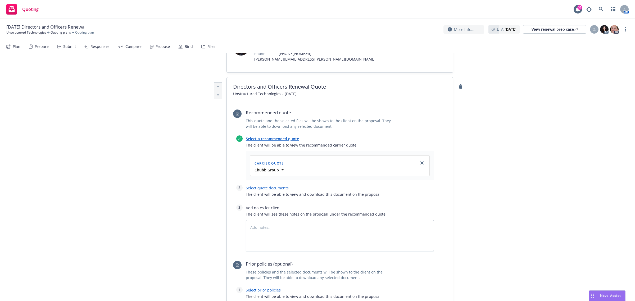
click at [264, 185] on link "Select quote documents" at bounding box center [267, 187] width 43 height 5
type textarea "x"
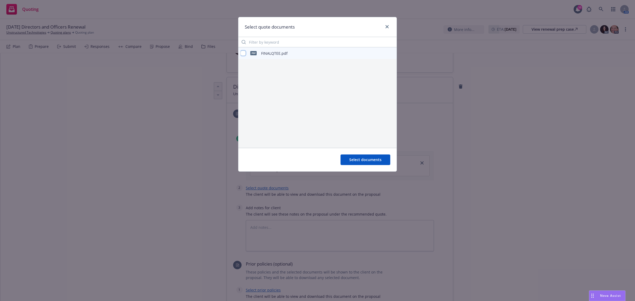
click at [241, 52] on input "checkbox" at bounding box center [242, 53] width 5 height 5
checkbox input "true"
click at [370, 160] on span "Select documents" at bounding box center [365, 159] width 32 height 5
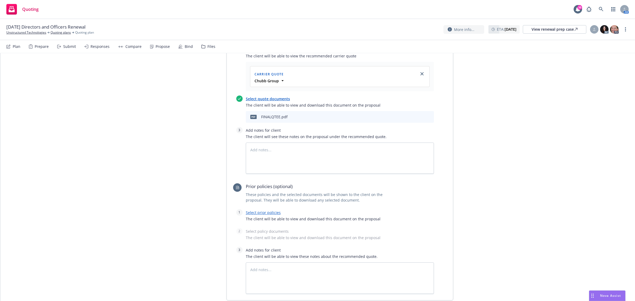
scroll to position [231, 0]
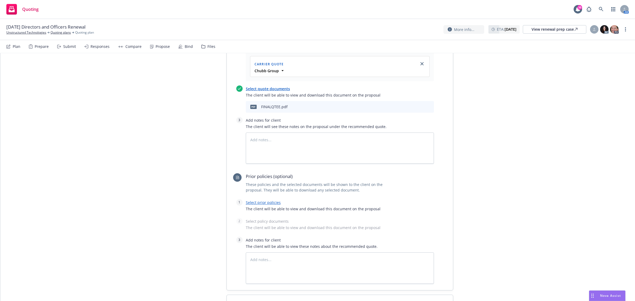
click at [262, 199] on div "Select prior policies The client will be able to view and download this documen…" at bounding box center [340, 207] width 188 height 16
click at [262, 200] on link "Select prior policies" at bounding box center [263, 202] width 35 height 5
type textarea "x"
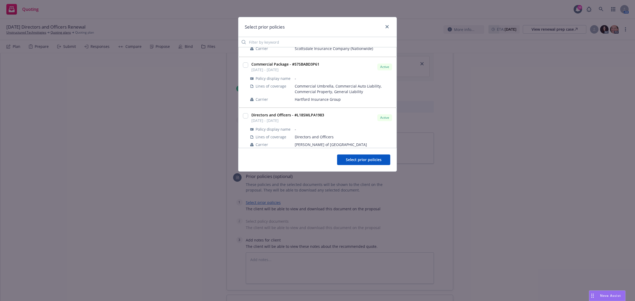
scroll to position [132, 0]
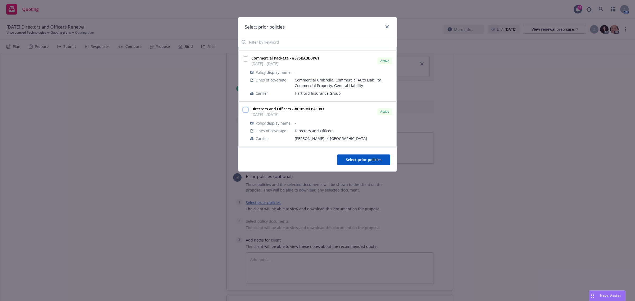
click at [243, 109] on input "checkbox" at bounding box center [245, 109] width 5 height 5
checkbox input "true"
click at [356, 155] on button "Select prior policies" at bounding box center [363, 159] width 53 height 11
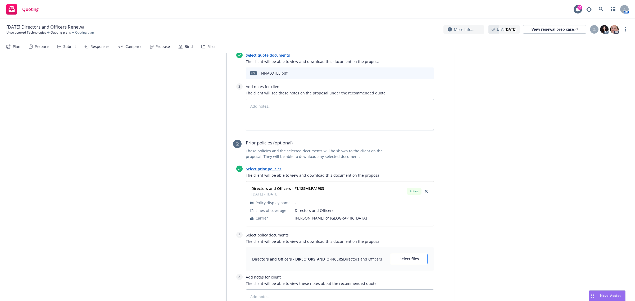
scroll to position [297, 0]
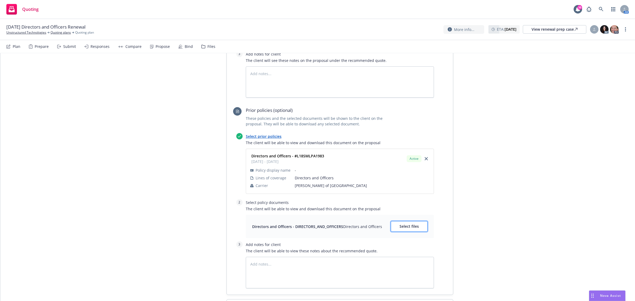
click at [402, 224] on span "Select files" at bounding box center [408, 226] width 19 height 5
type textarea "x"
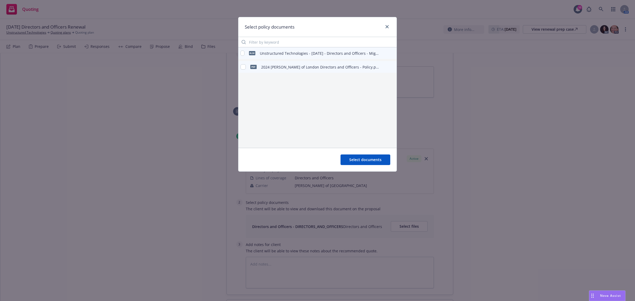
click at [246, 67] on div "pdf 2024 Lloyd's of London Directors and Officers - Policy.pdf" at bounding box center [309, 66] width 139 height 11
click at [242, 66] on input "checkbox" at bounding box center [242, 66] width 5 height 5
checkbox input "true"
click at [380, 161] on span "Select documents" at bounding box center [365, 159] width 32 height 5
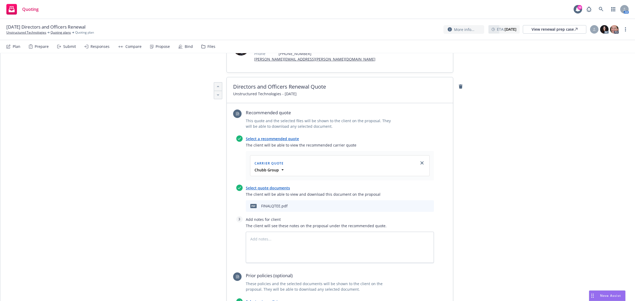
scroll to position [0, 0]
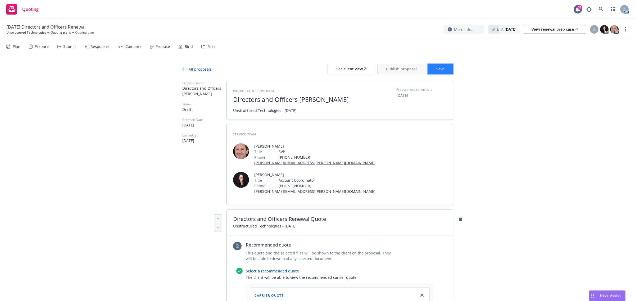
click at [441, 66] on span "Save" at bounding box center [440, 68] width 8 height 5
click at [357, 69] on div "See client view" at bounding box center [351, 69] width 30 height 10
click at [21, 47] on div "Plan Prepare Submit Responses Compare Propose Bind Files" at bounding box center [110, 46] width 209 height 13
click at [622, 31] on link "more" at bounding box center [625, 29] width 6 height 6
type textarea "x"
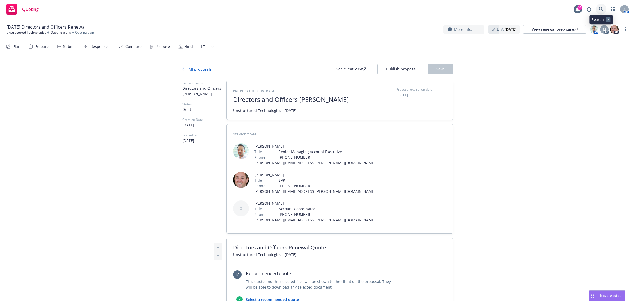
click at [599, 11] on icon at bounding box center [600, 9] width 5 height 5
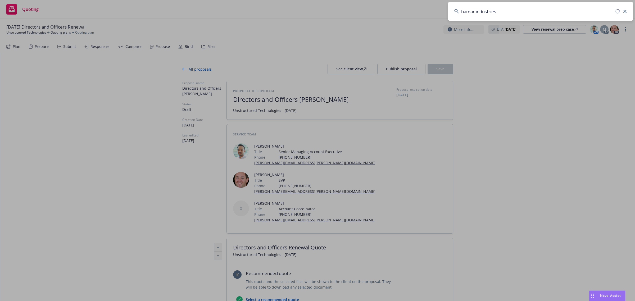
type input "hamar industries"
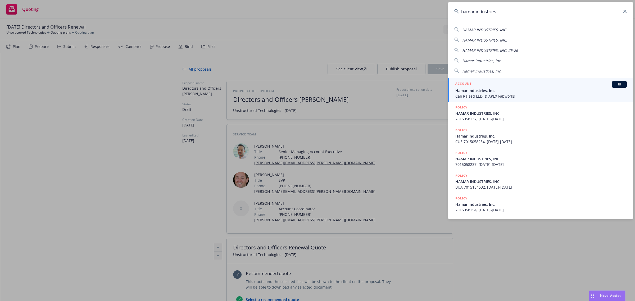
click at [519, 95] on span "Cali Raised LED, & APEX Fabworks" at bounding box center [540, 96] width 171 height 6
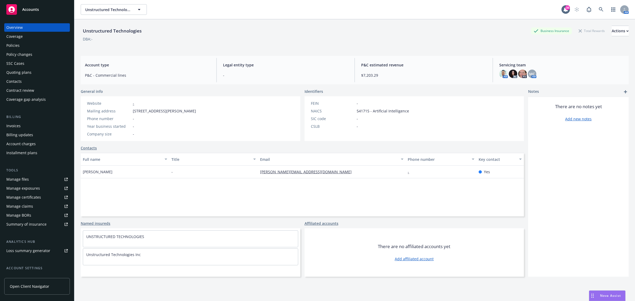
click at [515, 65] on span "Servicing team" at bounding box center [561, 65] width 125 height 6
click at [611, 31] on div "Actions" at bounding box center [619, 31] width 17 height 10
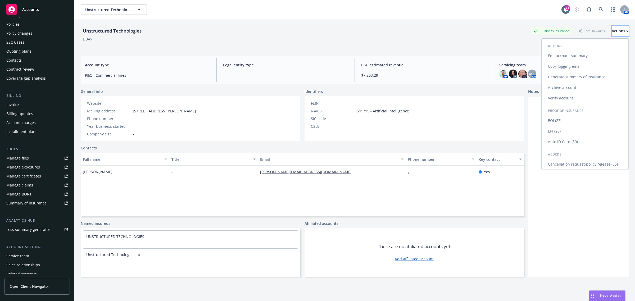
scroll to position [43, 0]
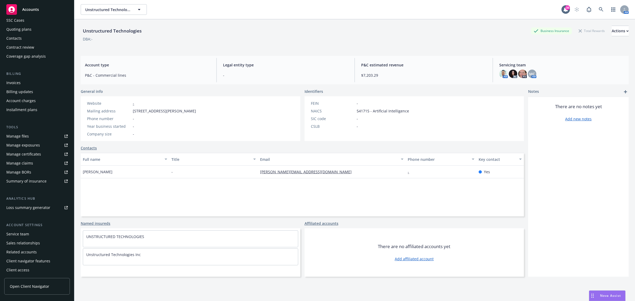
click at [34, 234] on div "Service team" at bounding box center [36, 234] width 61 height 8
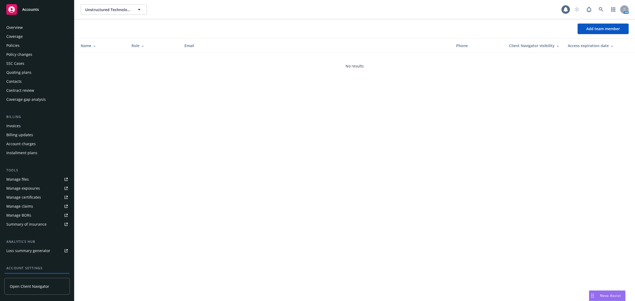
scroll to position [43, 0]
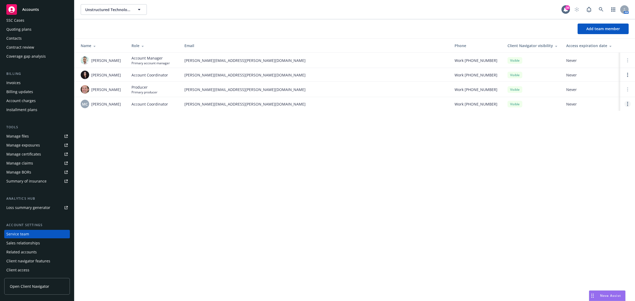
click at [627, 102] on circle "Open options" at bounding box center [627, 102] width 1 height 1
click at [309, 165] on div "Unstructured Technologies Unstructured Technologies 38 AM Add team member Name …" at bounding box center [354, 150] width 560 height 301
click at [629, 74] on link "Open options" at bounding box center [627, 75] width 6 height 6
click at [243, 145] on div "Unstructured Technologies Unstructured Technologies 38 AM Add team member Name …" at bounding box center [354, 150] width 560 height 301
click at [627, 103] on icon "Open options" at bounding box center [627, 104] width 1 height 4
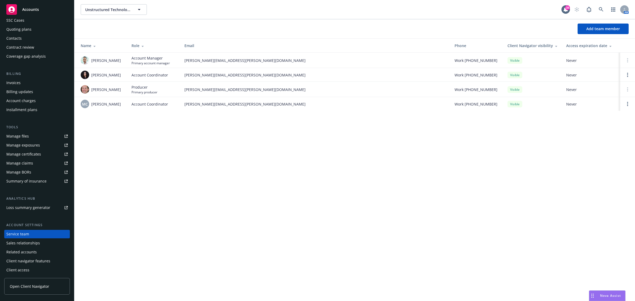
click at [119, 100] on div "MC [PERSON_NAME]" at bounding box center [102, 104] width 42 height 8
click at [103, 106] on span "[PERSON_NAME]" at bounding box center [106, 104] width 30 height 6
click at [189, 105] on span "[PERSON_NAME][EMAIL_ADDRESS][PERSON_NAME][DOMAIN_NAME]" at bounding box center [315, 104] width 262 height 6
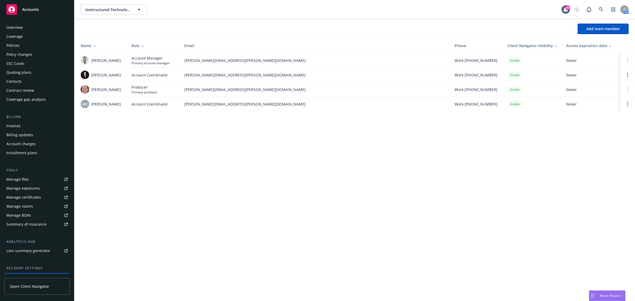
click at [27, 71] on div "Quoting plans" at bounding box center [18, 72] width 25 height 8
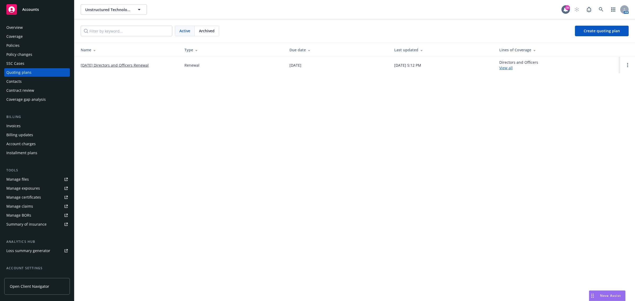
click at [142, 65] on link "[DATE] Directors and Officers Renewal" at bounding box center [115, 65] width 68 height 6
